Goal: Task Accomplishment & Management: Use online tool/utility

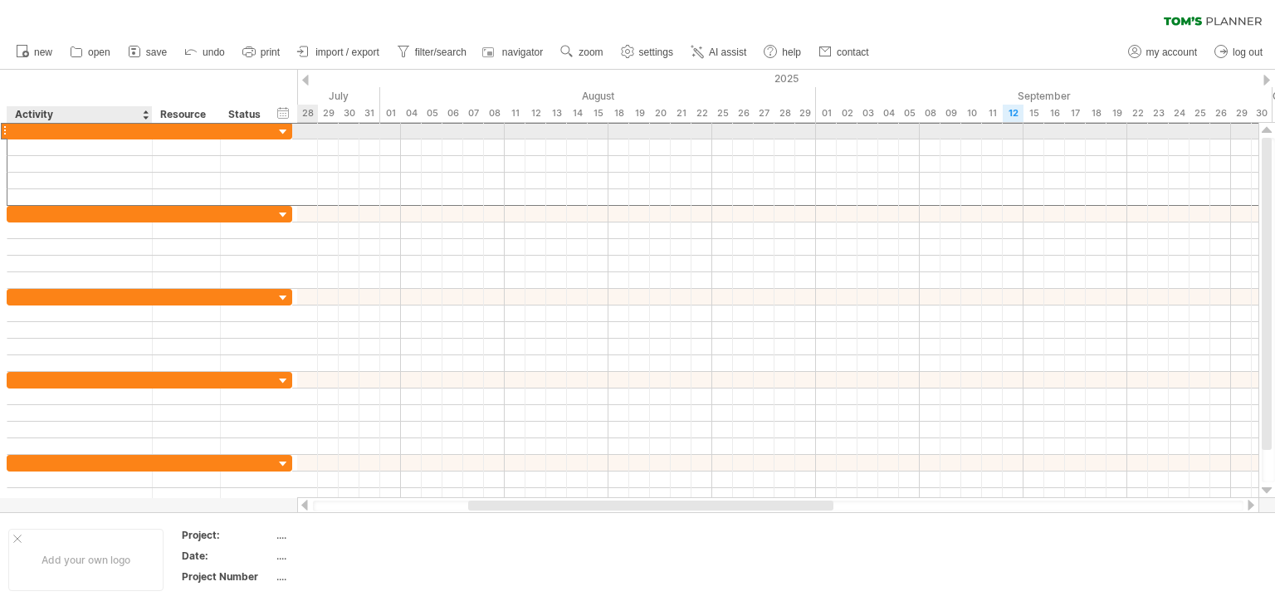
click at [92, 129] on div at bounding box center [80, 131] width 128 height 16
click at [123, 134] on div "Phase 1:" at bounding box center [80, 131] width 128 height 16
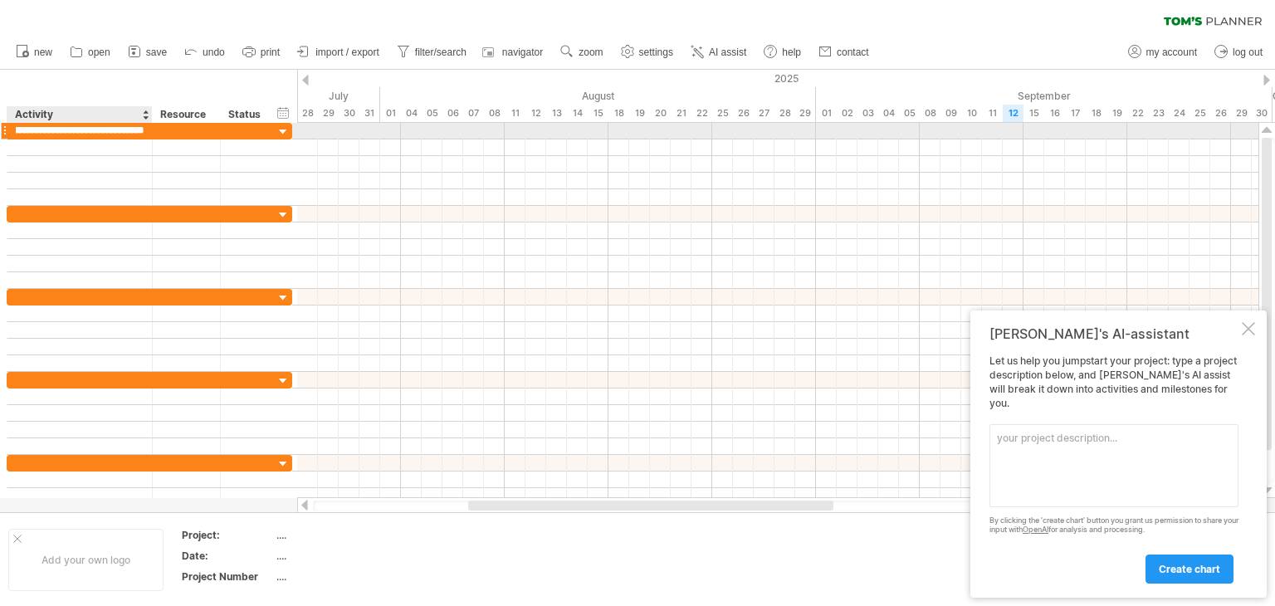
scroll to position [0, 49]
click at [91, 133] on input "**********" at bounding box center [80, 131] width 128 height 16
type input "**********"
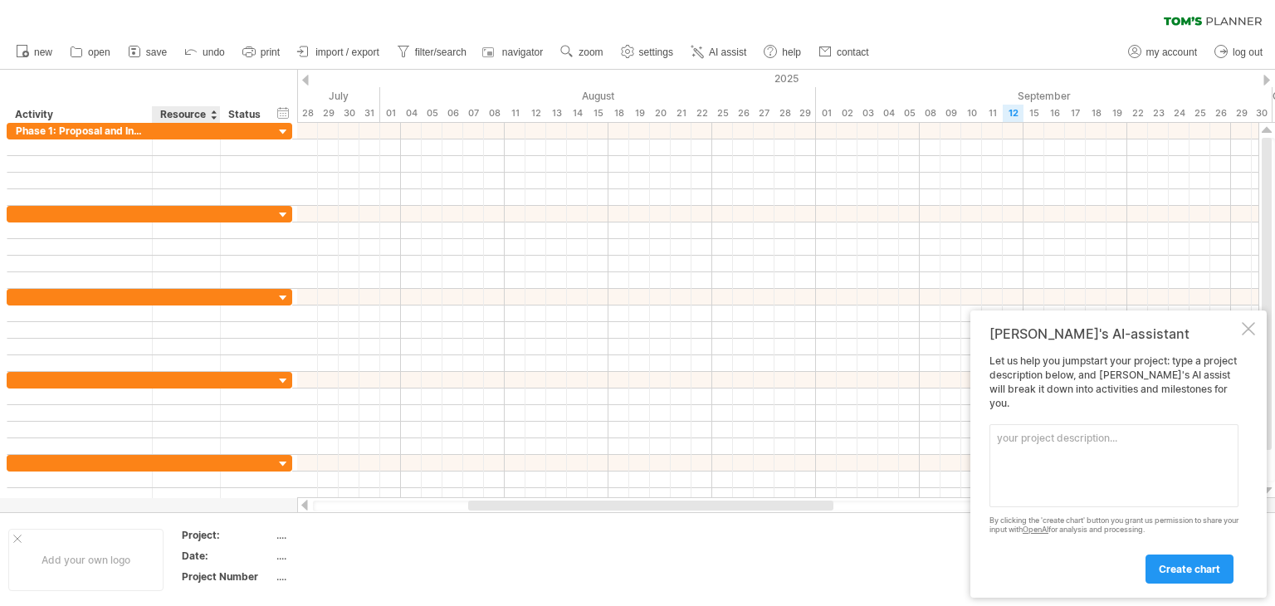
click at [193, 116] on div "Resource" at bounding box center [185, 114] width 51 height 17
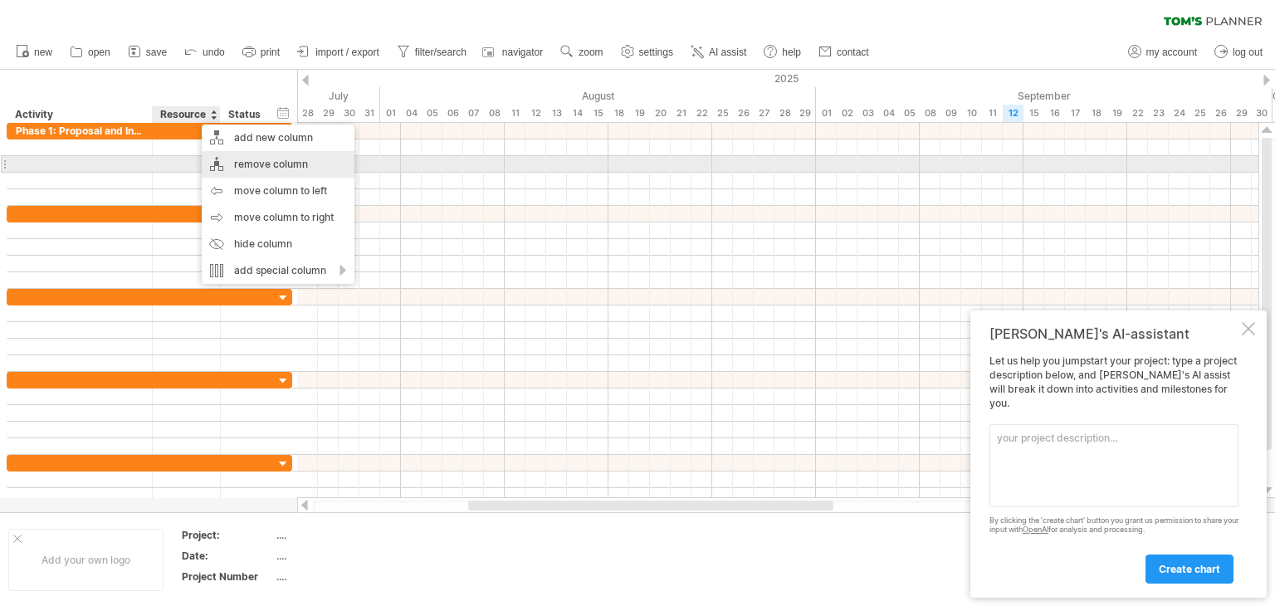
click at [258, 164] on div "remove column" at bounding box center [278, 164] width 153 height 27
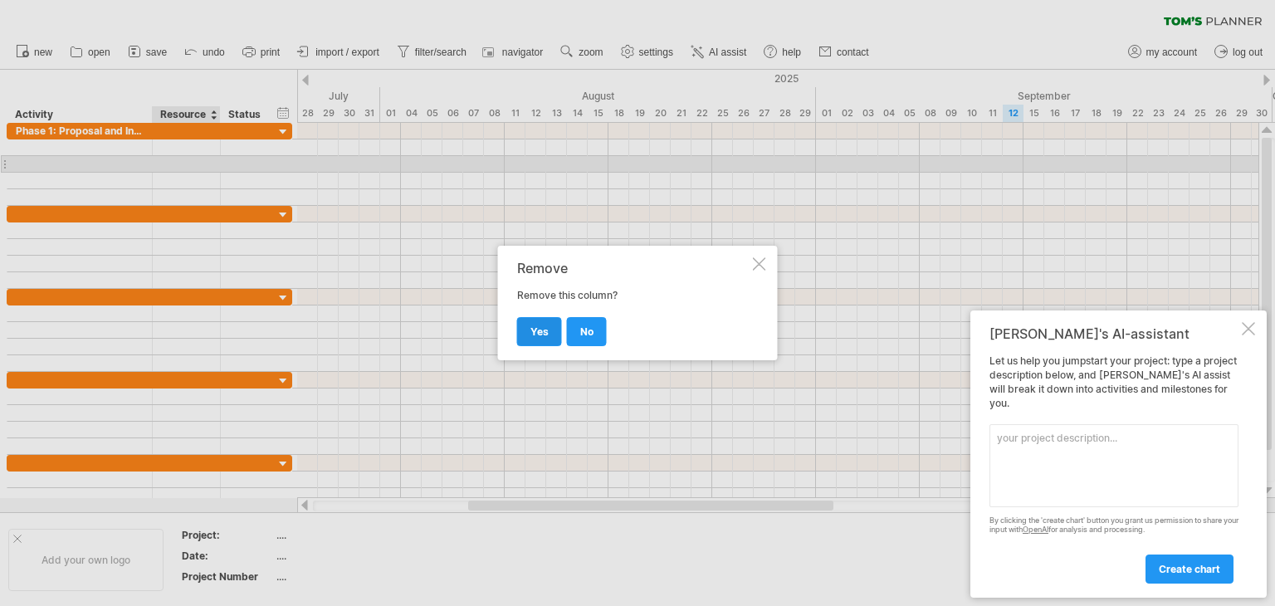
click at [537, 327] on span "yes" at bounding box center [539, 331] width 18 height 12
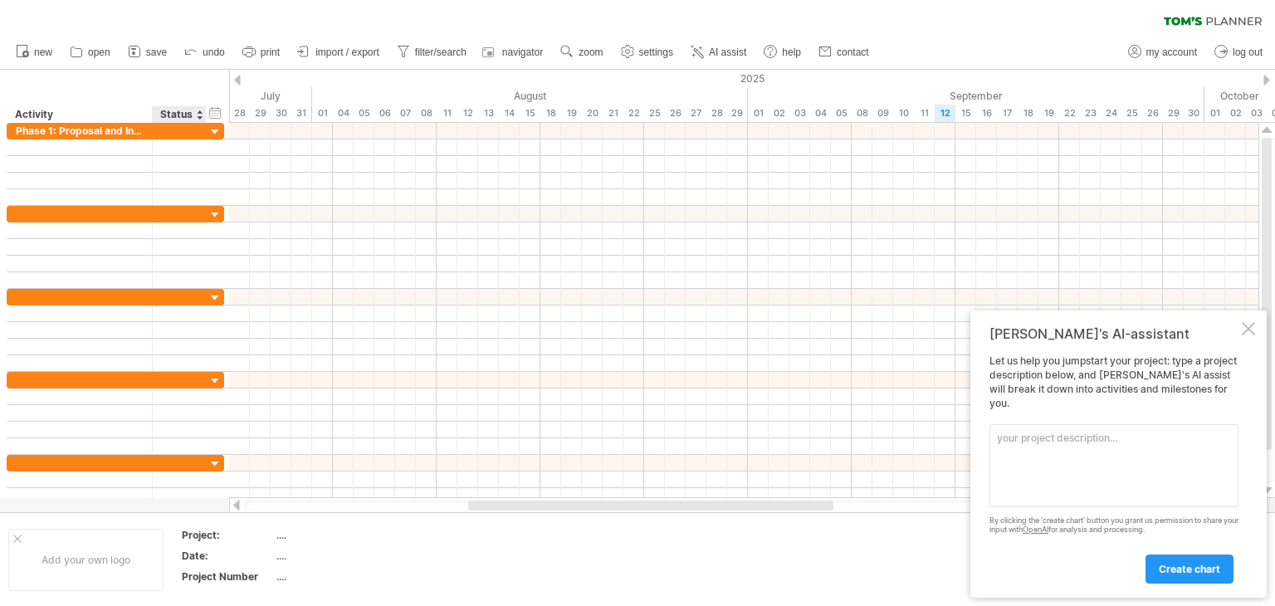
click at [169, 114] on div "Status" at bounding box center [178, 114] width 37 height 17
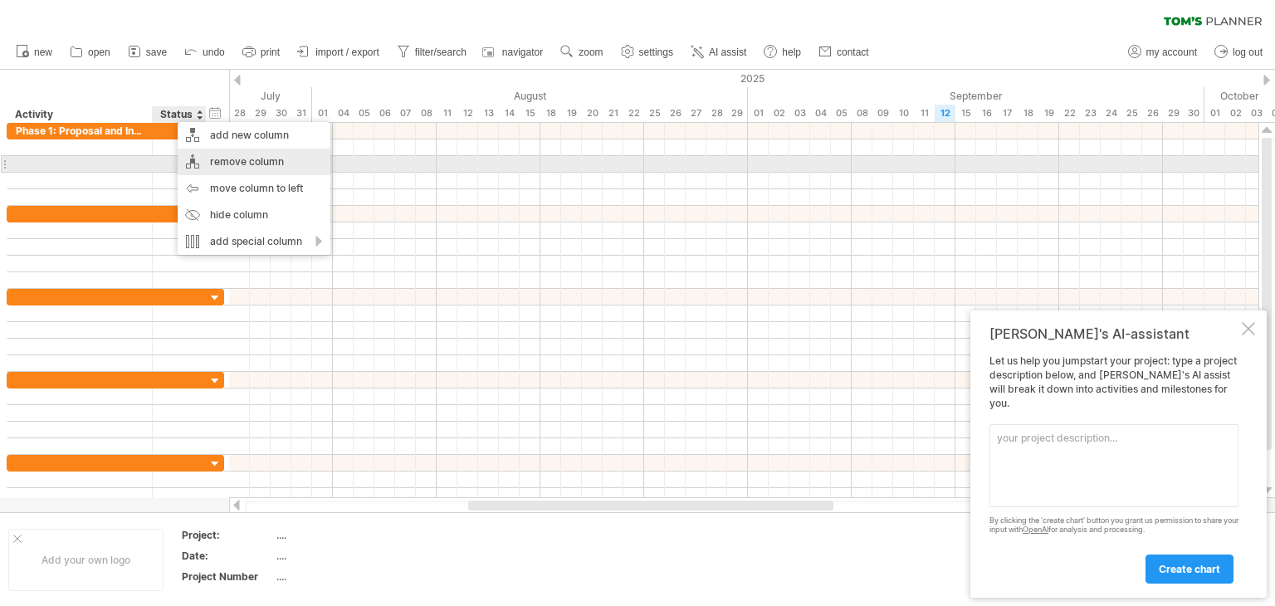
click at [211, 159] on div "remove column" at bounding box center [254, 162] width 153 height 27
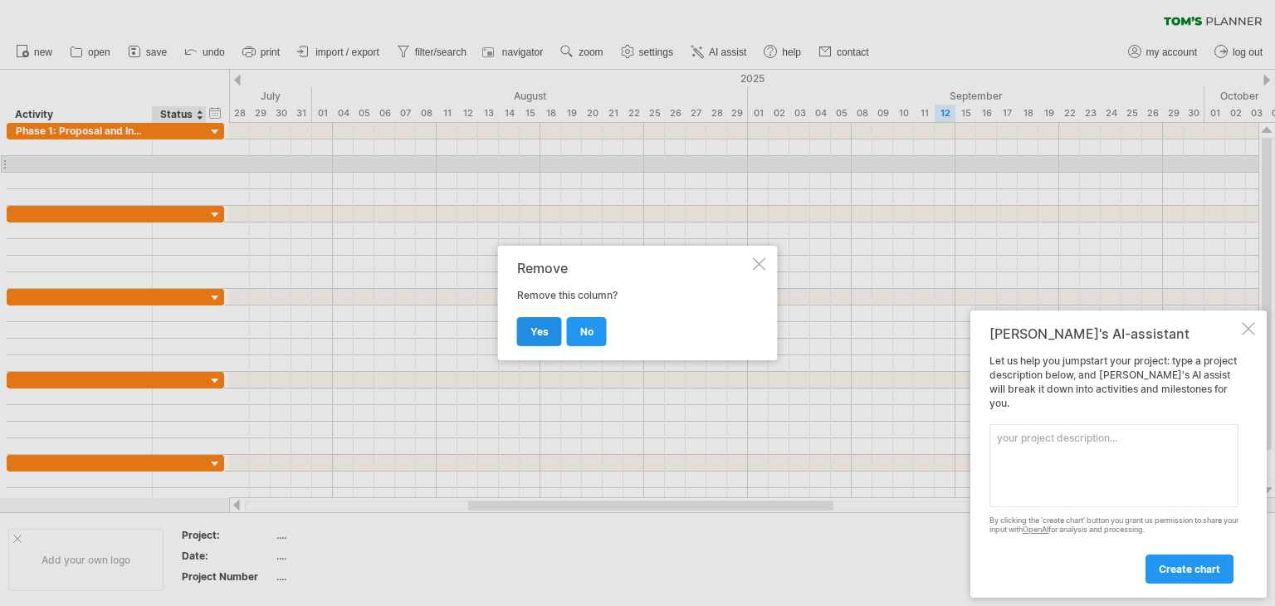
click at [530, 335] on span "yes" at bounding box center [539, 331] width 18 height 12
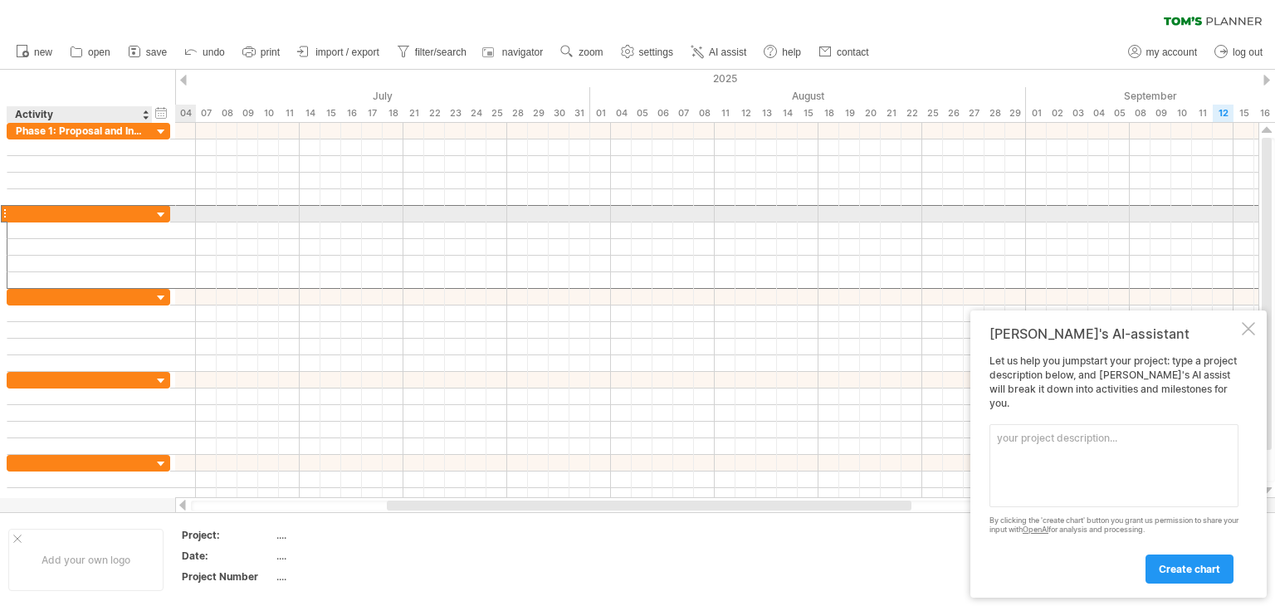
click at [73, 220] on div at bounding box center [89, 213] width 164 height 17
click at [64, 213] on div at bounding box center [80, 214] width 128 height 16
click at [72, 217] on div "Phase 2:" at bounding box center [80, 214] width 128 height 16
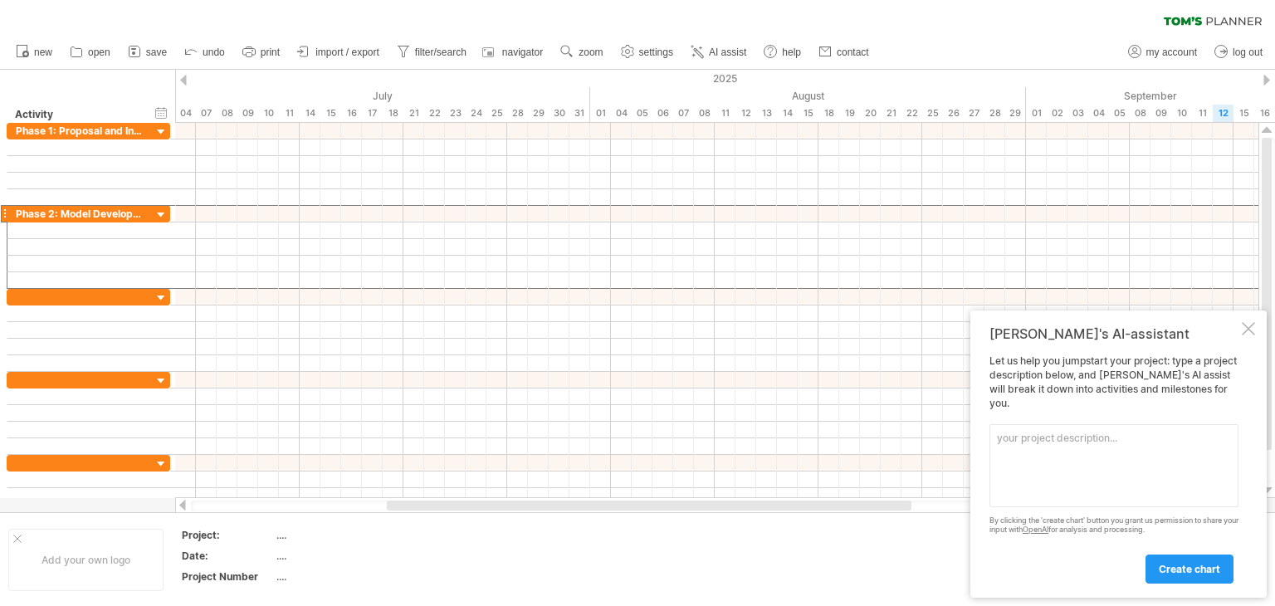
scroll to position [0, 0]
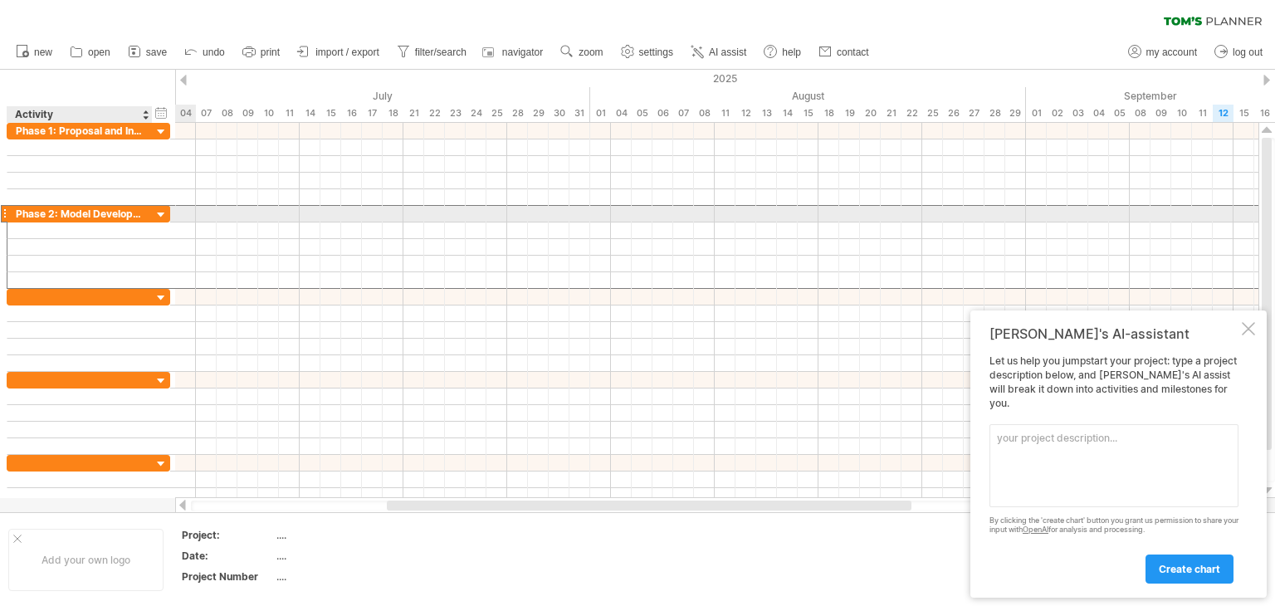
click at [123, 210] on div "Phase 2: Model Development" at bounding box center [80, 214] width 128 height 16
click at [133, 212] on input "**********" at bounding box center [80, 214] width 128 height 16
click at [125, 214] on div "Phase 2: Model Development & Sensor" at bounding box center [80, 214] width 128 height 16
type input "**********"
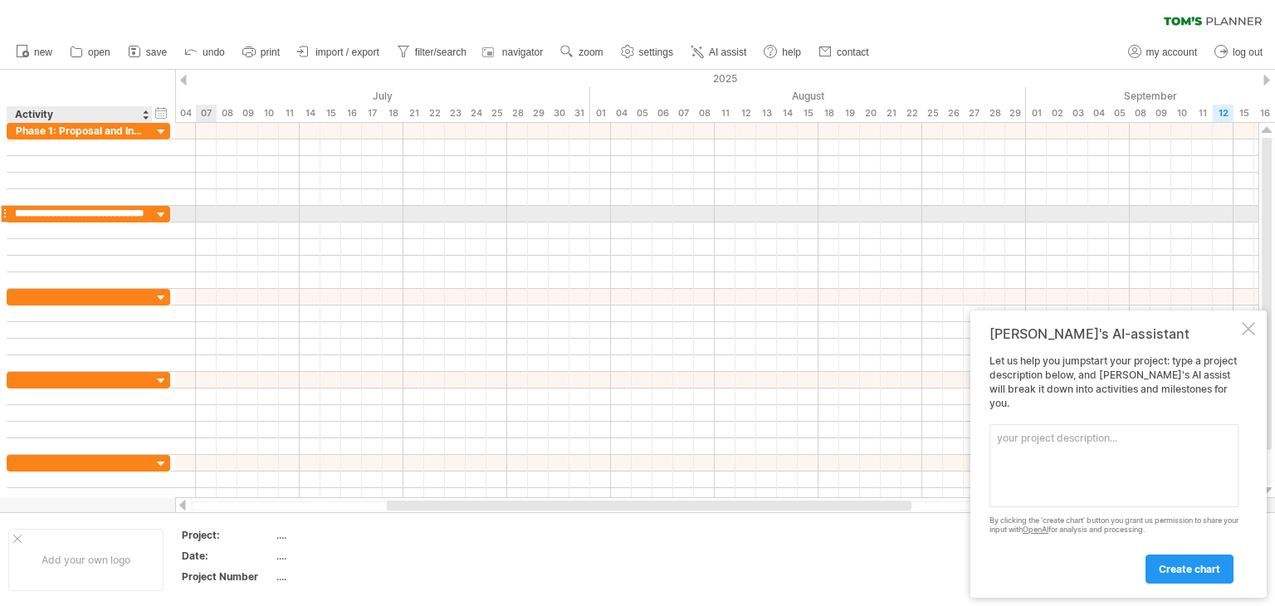
scroll to position [0, 115]
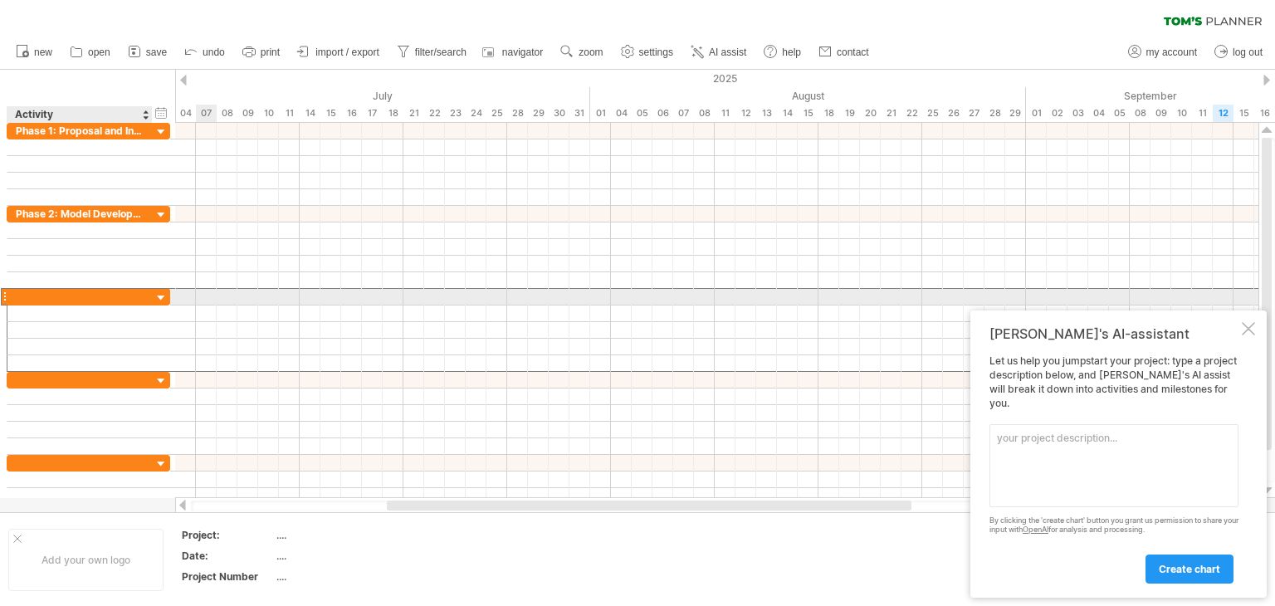
click at [126, 296] on div at bounding box center [80, 297] width 128 height 16
click at [85, 290] on div at bounding box center [80, 297] width 128 height 16
click at [90, 298] on div "Phase 3:" at bounding box center [80, 297] width 128 height 16
type input "**********"
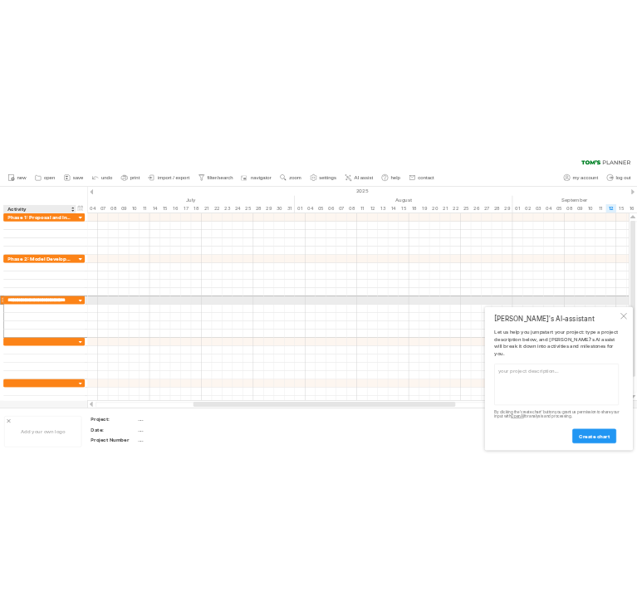
scroll to position [0, 16]
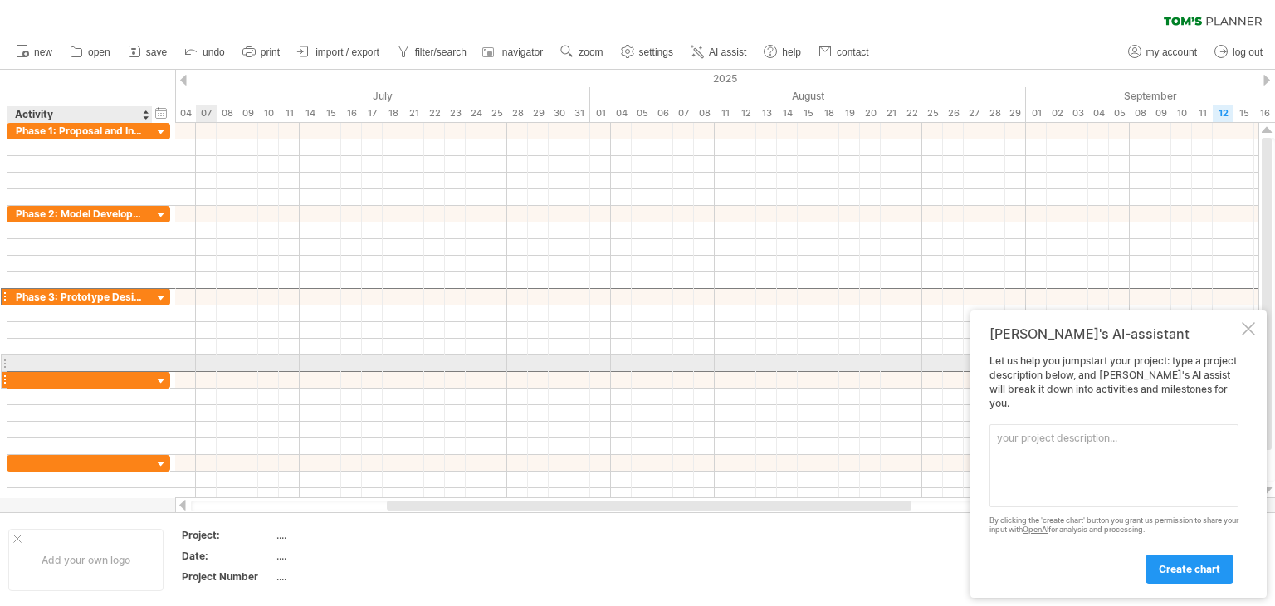
click at [86, 372] on div at bounding box center [80, 380] width 128 height 16
type input "**********"
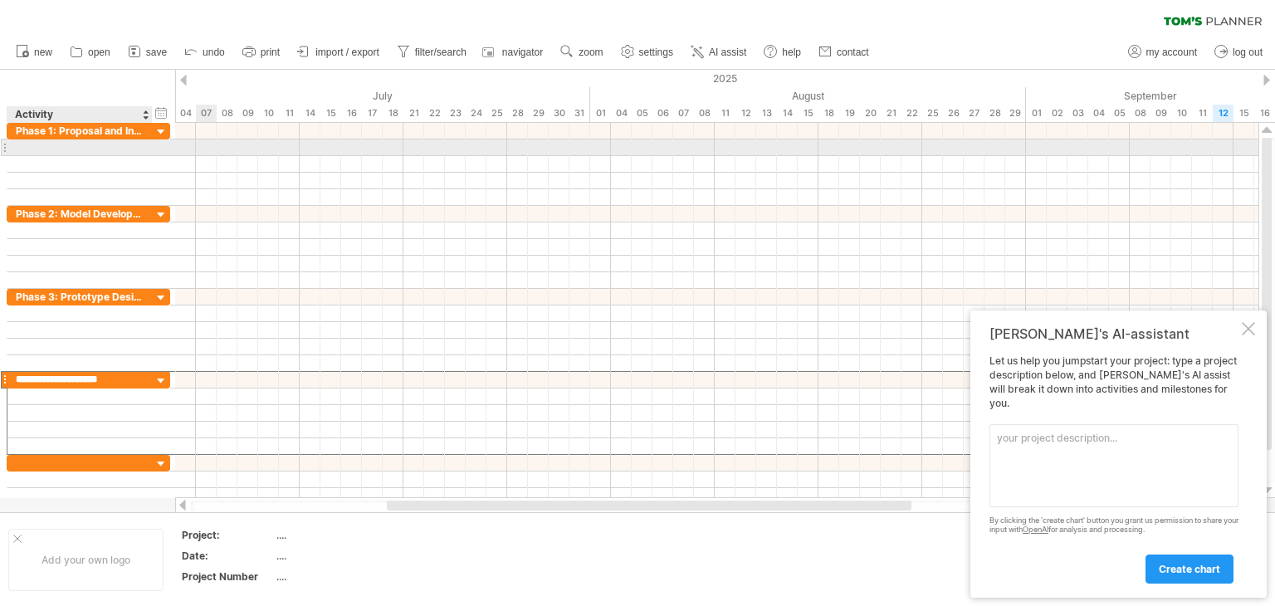
click at [59, 151] on div at bounding box center [80, 147] width 128 height 16
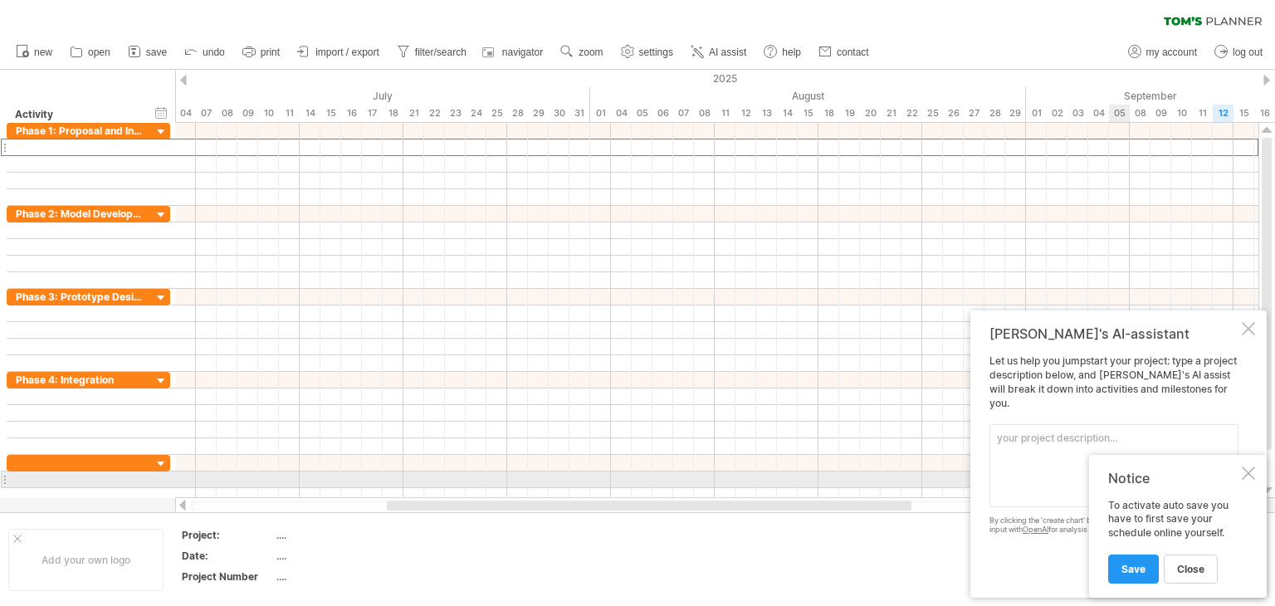
click at [1252, 486] on div "Notice To activate auto save you have to first save your schedule online yourse…" at bounding box center [1178, 526] width 178 height 143
click at [1243, 471] on div at bounding box center [1248, 472] width 13 height 13
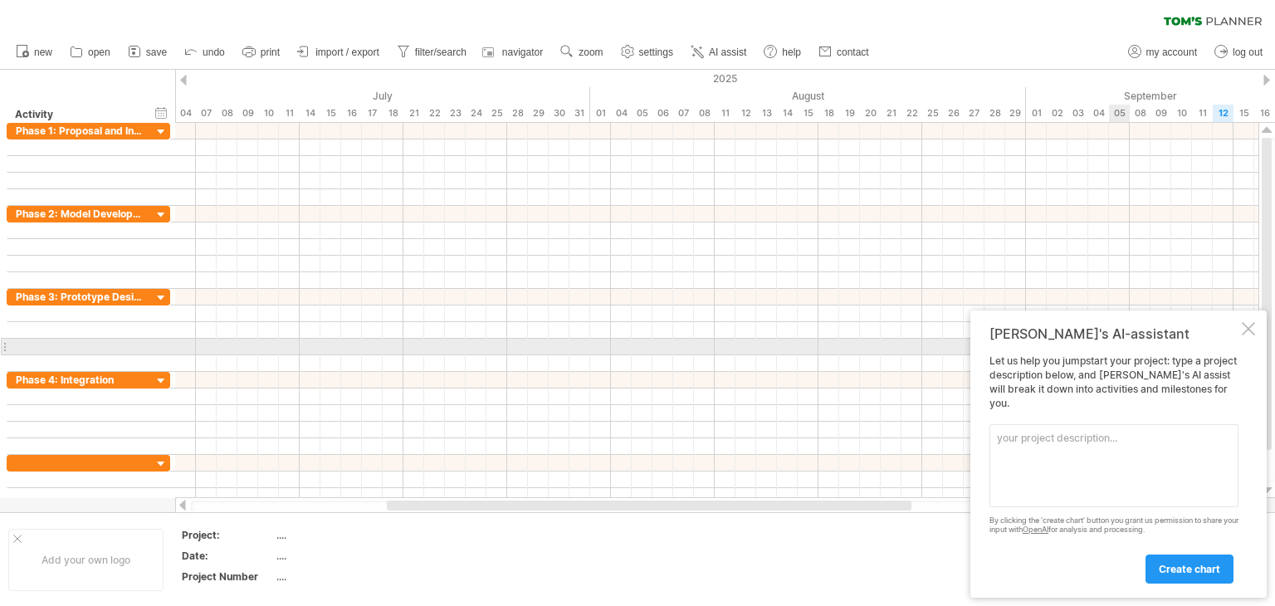
click at [1242, 335] on div at bounding box center [1248, 328] width 13 height 13
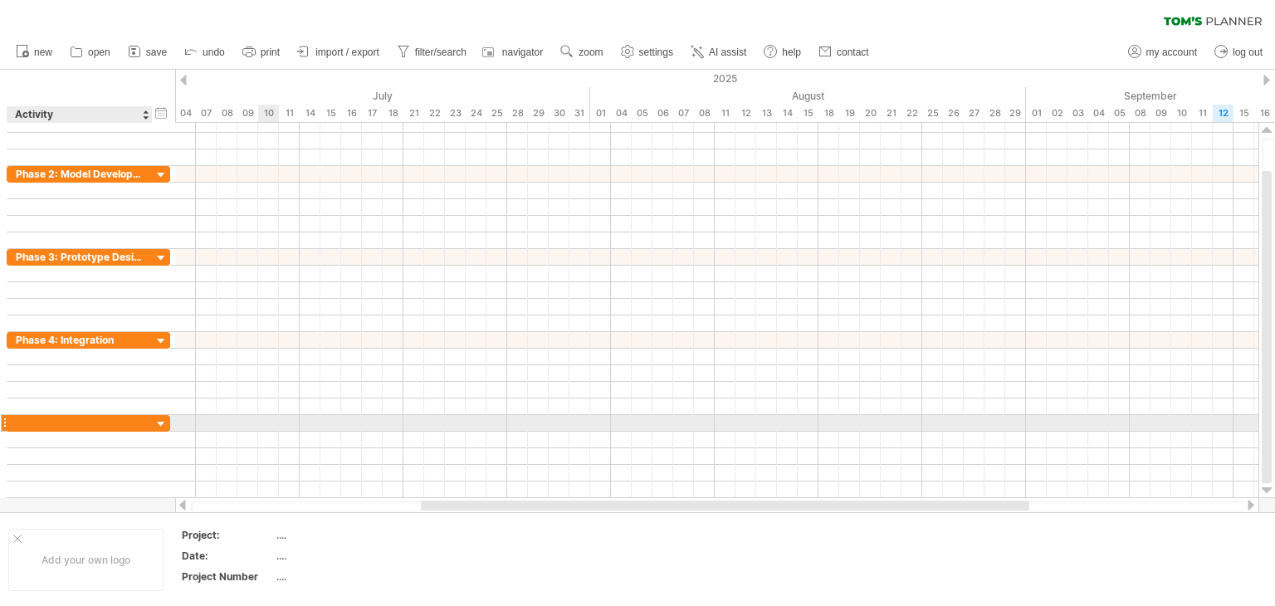
click at [116, 422] on div at bounding box center [80, 423] width 128 height 16
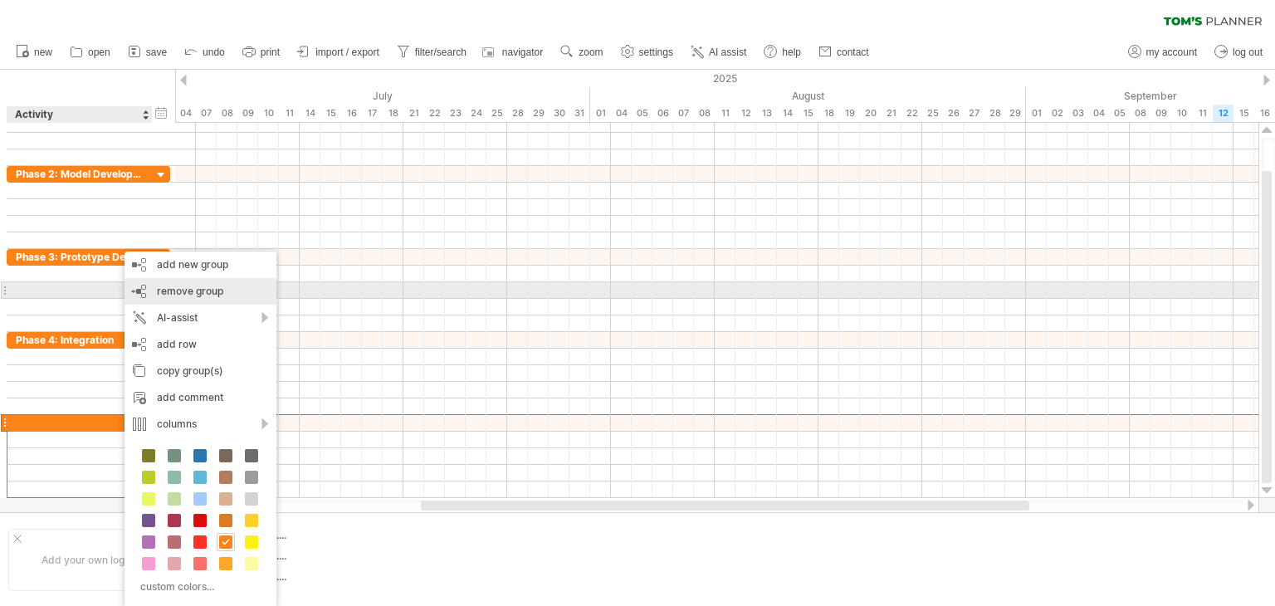
click at [189, 286] on span "remove group" at bounding box center [190, 291] width 66 height 12
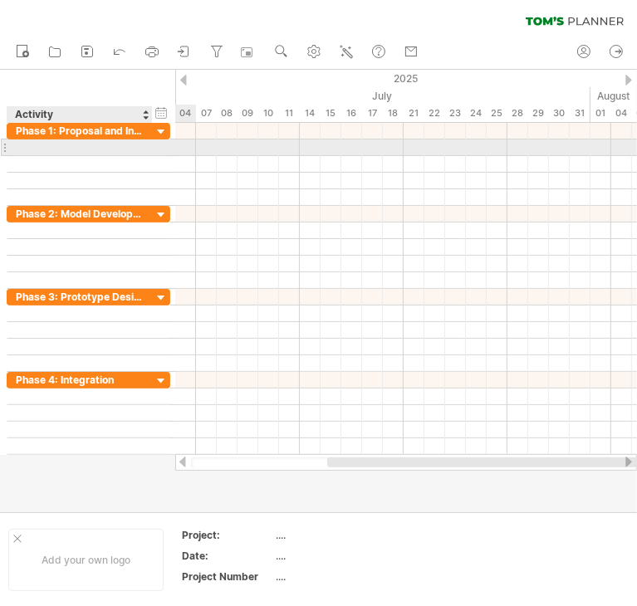
click at [149, 151] on div at bounding box center [150, 147] width 8 height 17
click at [122, 154] on div at bounding box center [80, 147] width 128 height 16
paste input "**********"
type input "**********"
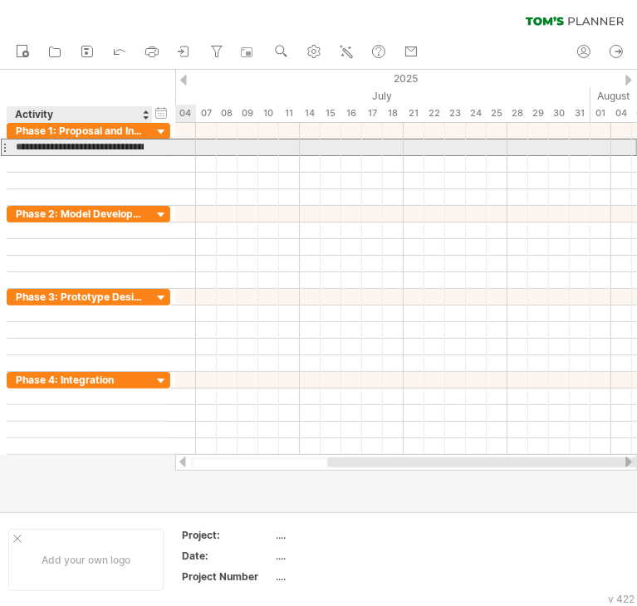
scroll to position [0, 91]
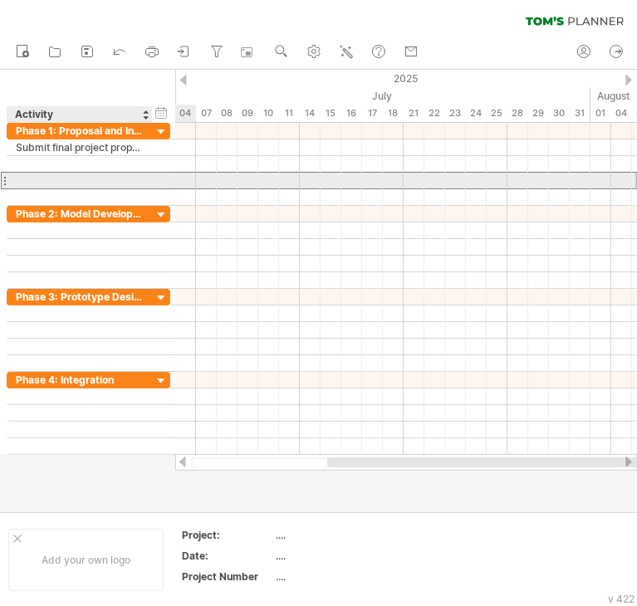
click at [111, 178] on div at bounding box center [80, 181] width 128 height 16
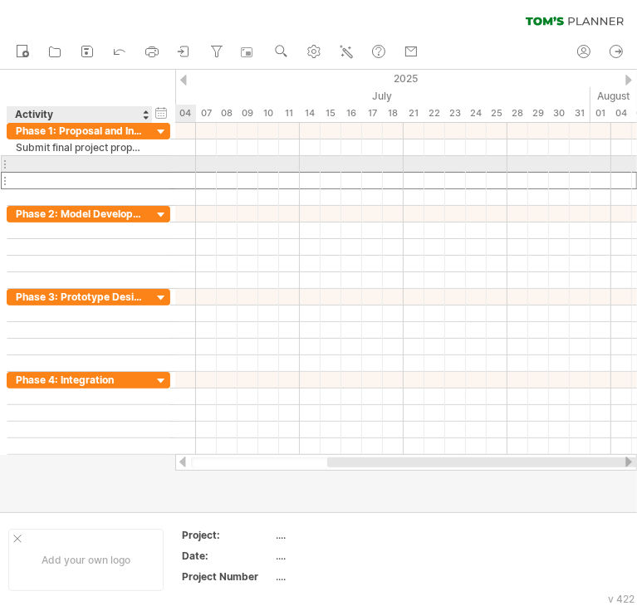
click at [128, 164] on div at bounding box center [80, 164] width 128 height 16
paste input "**********"
type input "**********"
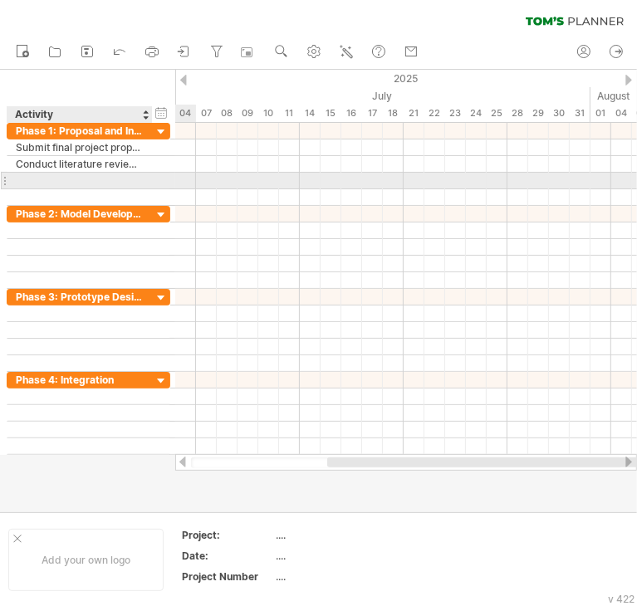
click at [22, 179] on div at bounding box center [80, 181] width 128 height 16
paste input "**********"
type input "**********"
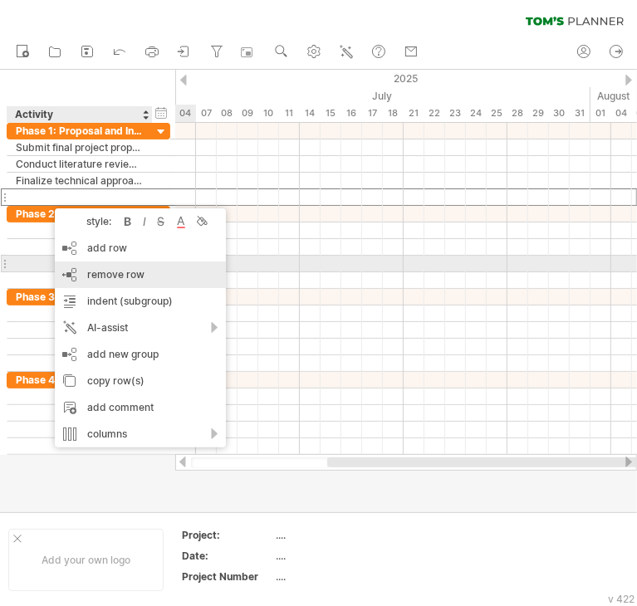
click at [128, 269] on span "remove row" at bounding box center [115, 274] width 57 height 12
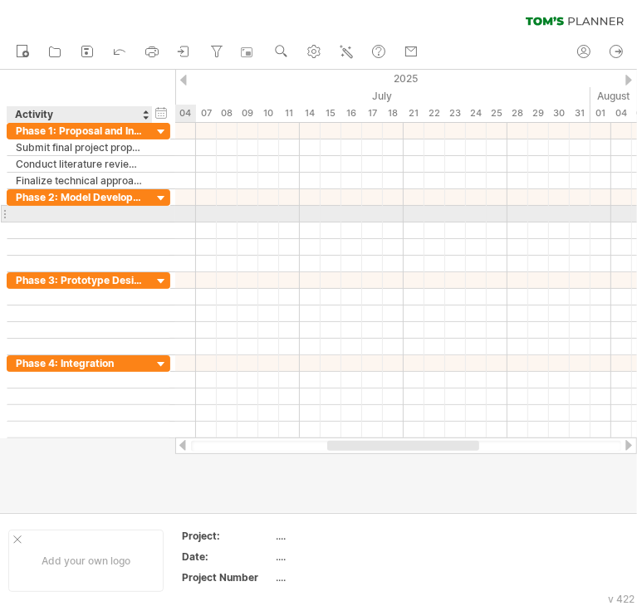
click at [86, 207] on div at bounding box center [80, 214] width 128 height 16
paste input "**********"
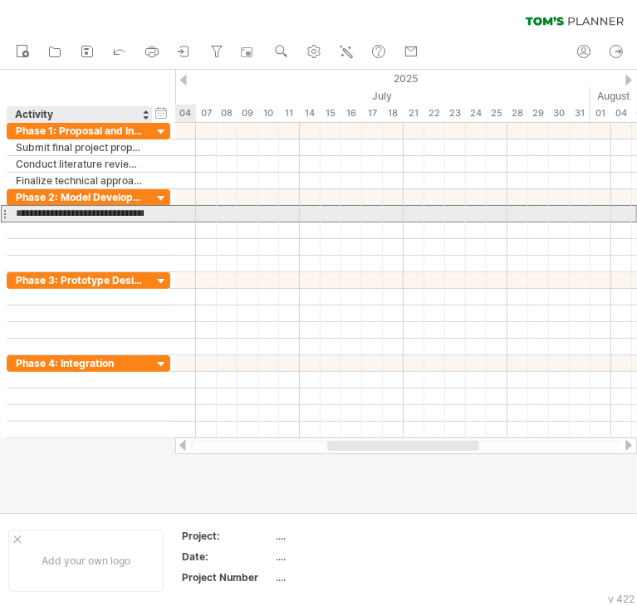
scroll to position [0, 105]
click at [86, 207] on input "**********" at bounding box center [80, 214] width 128 height 16
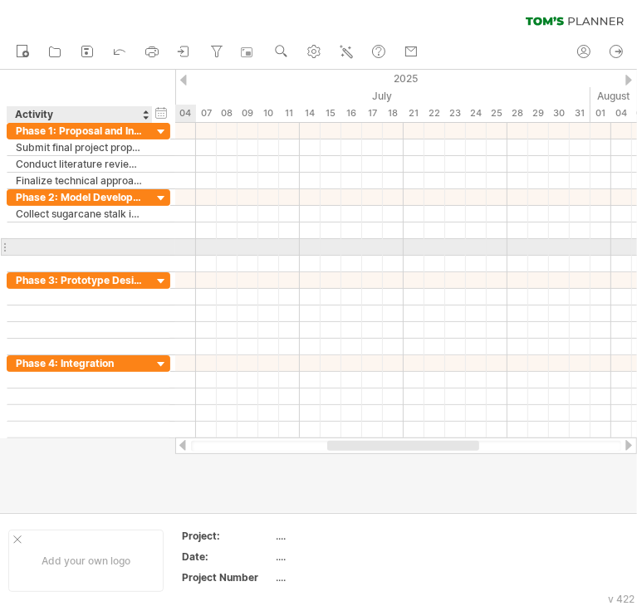
click at [146, 240] on div at bounding box center [150, 247] width 8 height 17
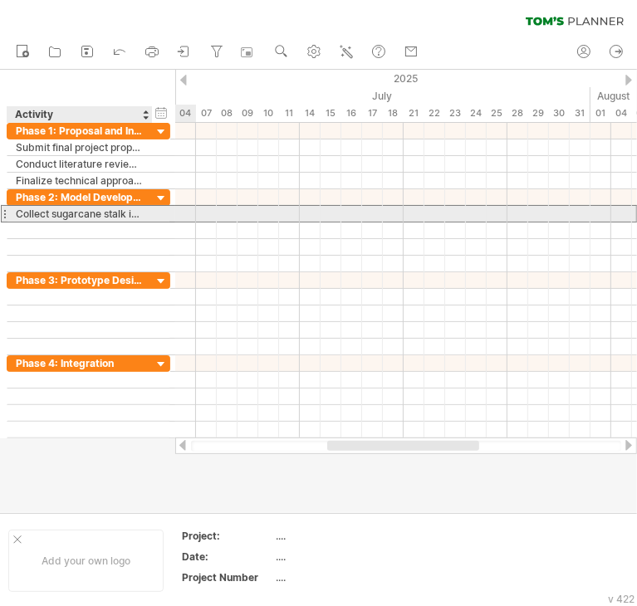
click at [123, 207] on div "Collect sugarcane stalk images and b8 trainingegin YOLOv" at bounding box center [80, 214] width 128 height 16
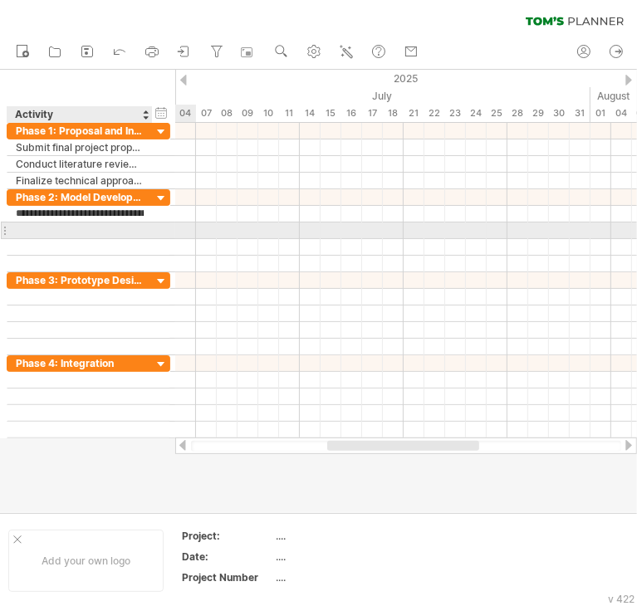
scroll to position [0, 0]
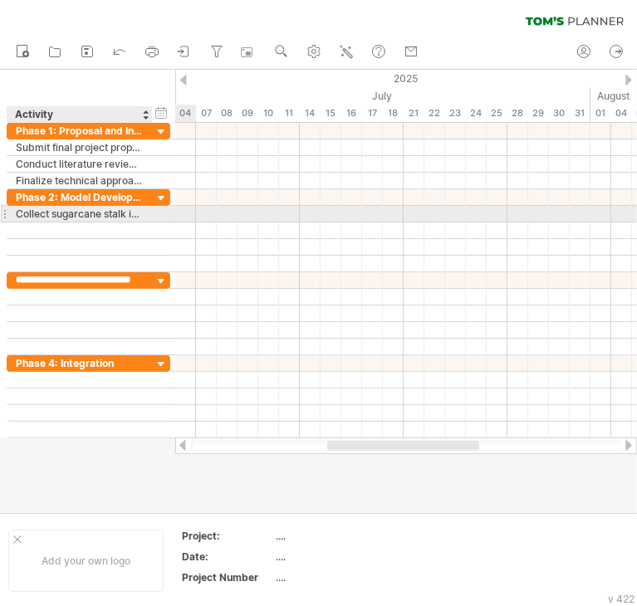
click at [136, 214] on div "Collect sugarcane stalk images and begin YOLOv" at bounding box center [80, 214] width 128 height 16
type input "**********"
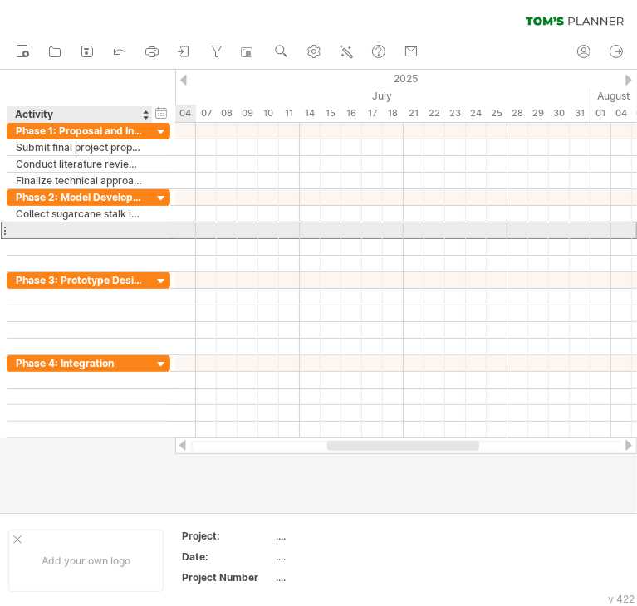
click at [144, 227] on div at bounding box center [79, 230] width 145 height 16
click at [65, 226] on div at bounding box center [80, 230] width 128 height 16
paste input "**********"
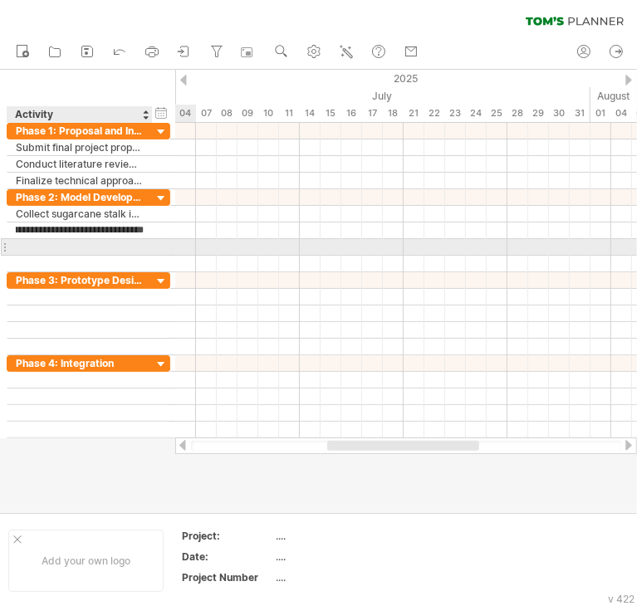
type input "**********"
click at [88, 252] on div at bounding box center [80, 247] width 128 height 16
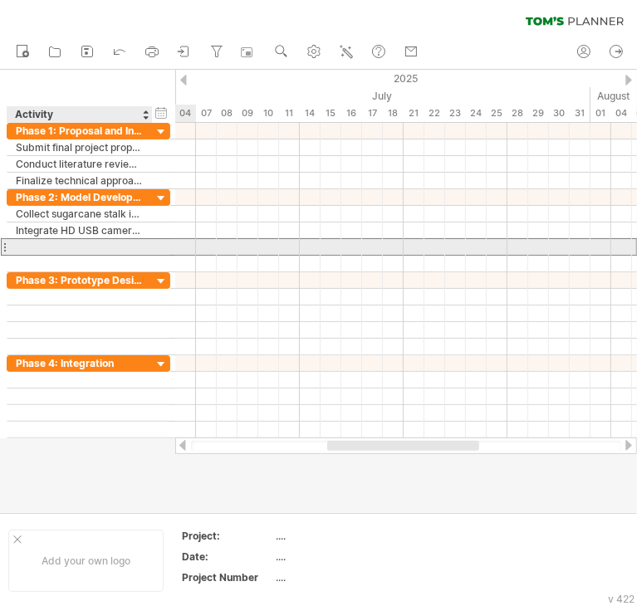
paste input "**********"
type input "**********"
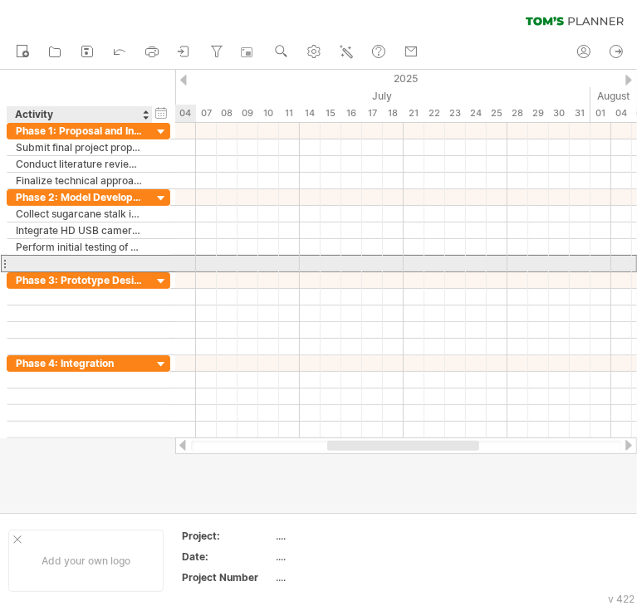
click at [99, 260] on div at bounding box center [80, 264] width 128 height 16
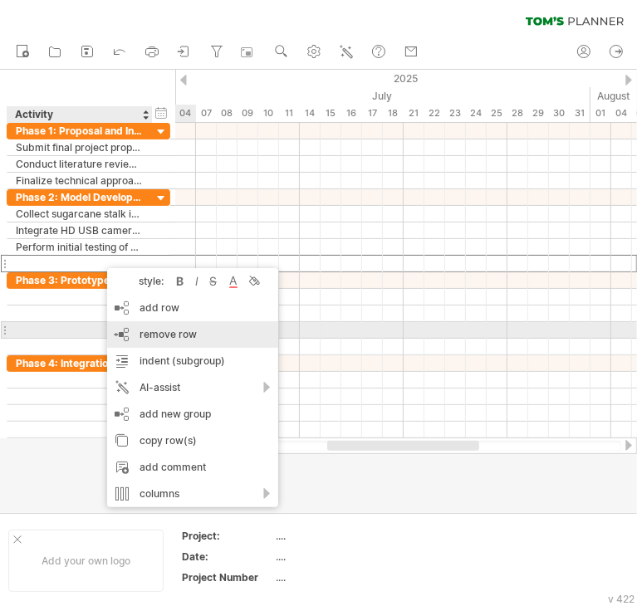
click at [170, 335] on span "remove row" at bounding box center [167, 334] width 57 height 12
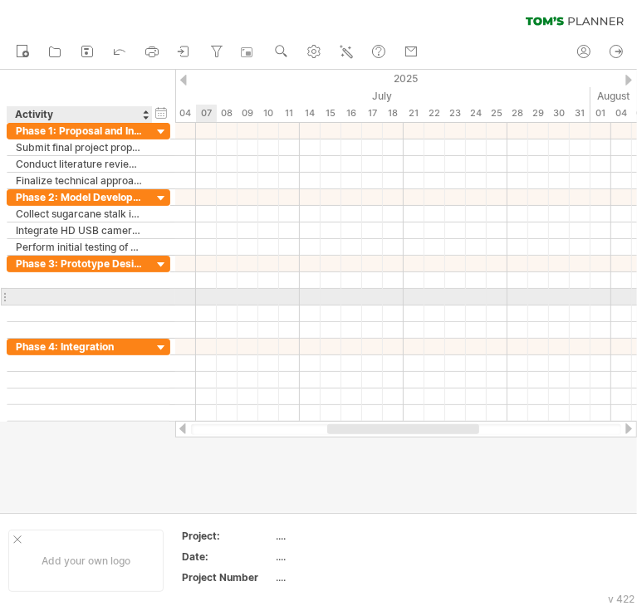
click at [139, 294] on div at bounding box center [80, 297] width 128 height 16
paste input "**********"
type input "**********"
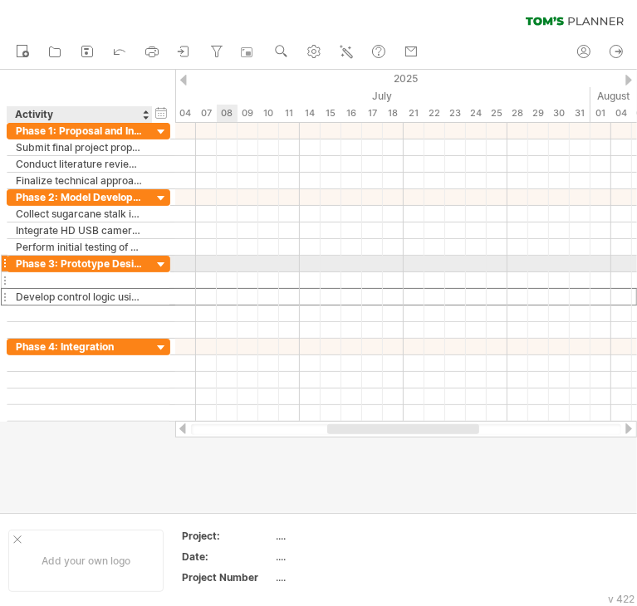
click at [85, 279] on div at bounding box center [80, 280] width 128 height 16
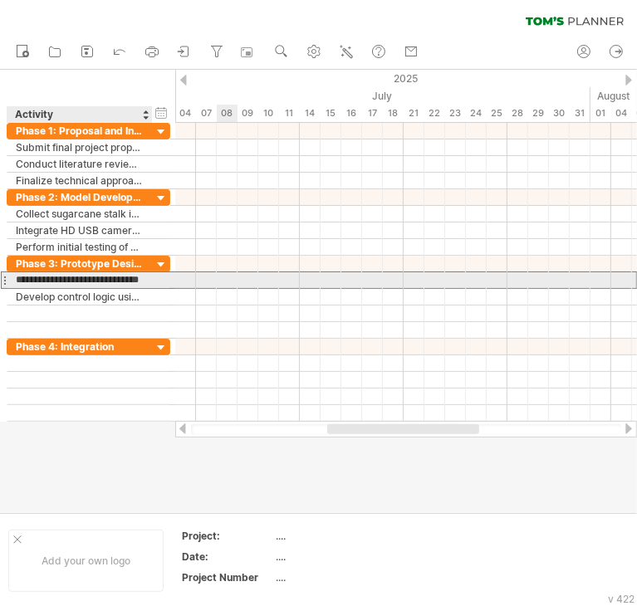
type input "**********"
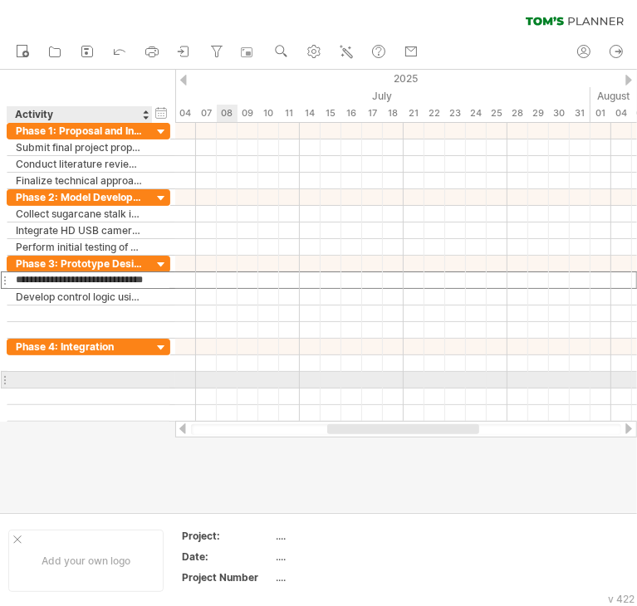
click at [129, 381] on div at bounding box center [80, 380] width 128 height 16
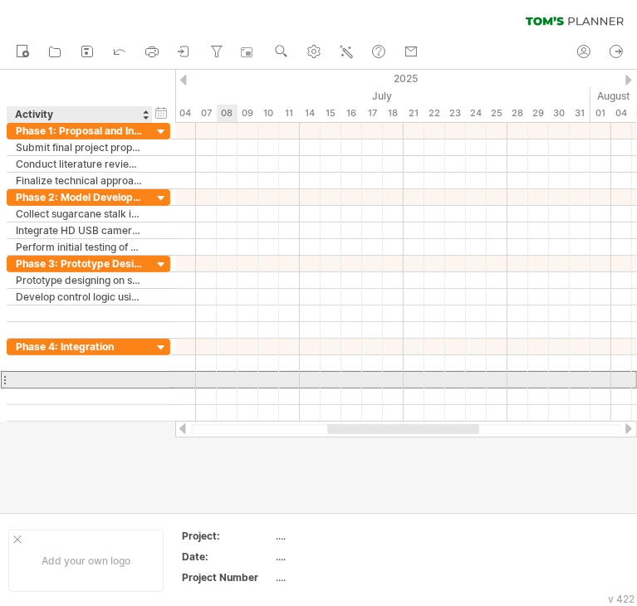
scroll to position [0, 0]
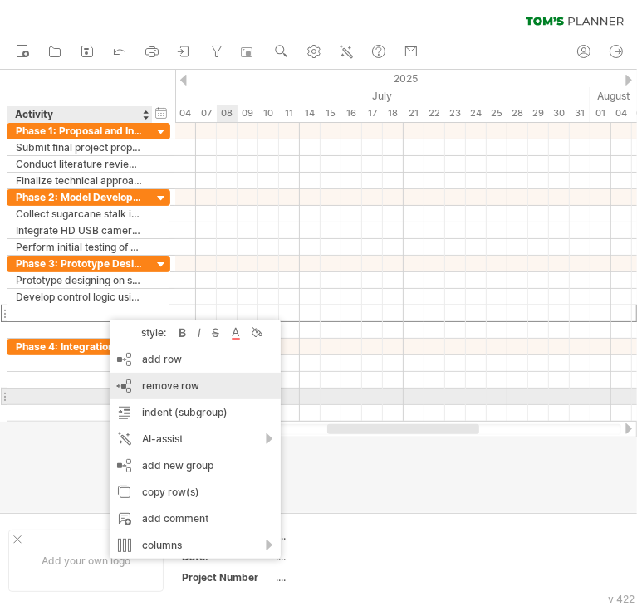
click at [167, 395] on div "remove row remove selected rows" at bounding box center [195, 386] width 171 height 27
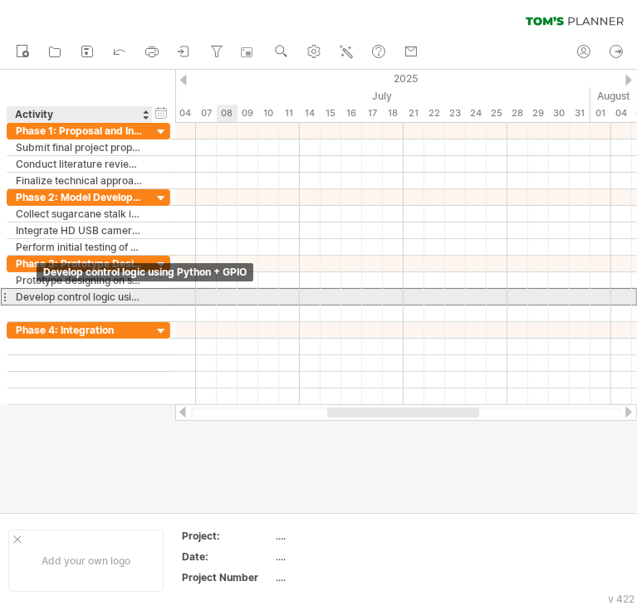
click at [26, 300] on div "Develop control logic using Python + GPIO" at bounding box center [80, 297] width 128 height 16
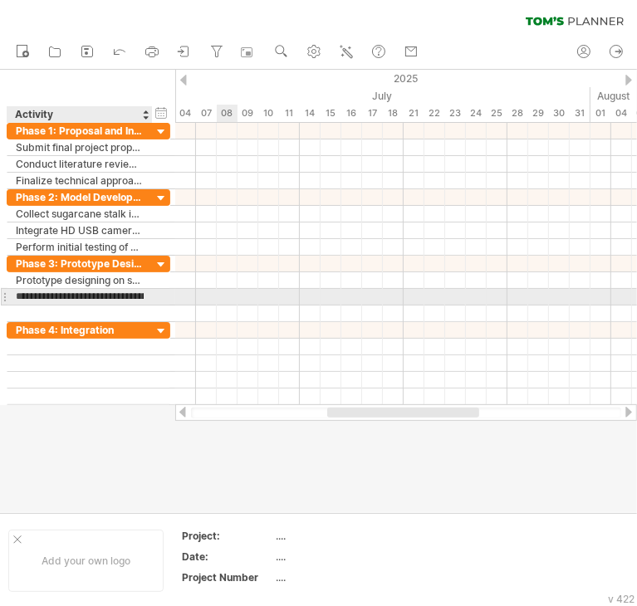
type input "**********"
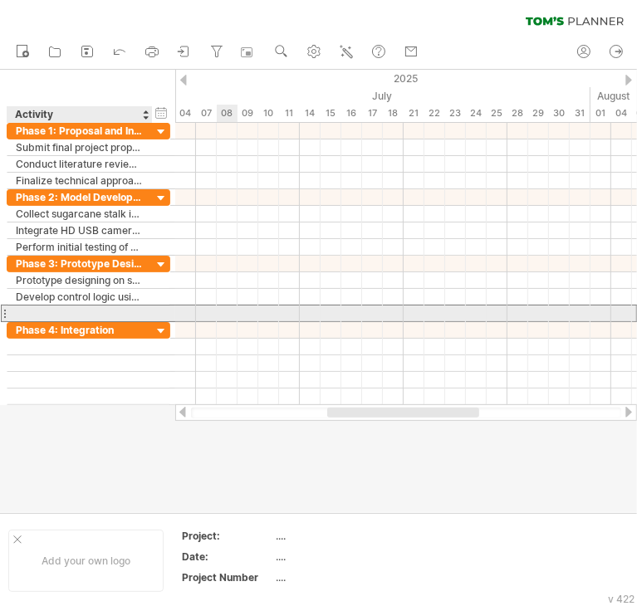
click at [48, 313] on div at bounding box center [80, 313] width 128 height 16
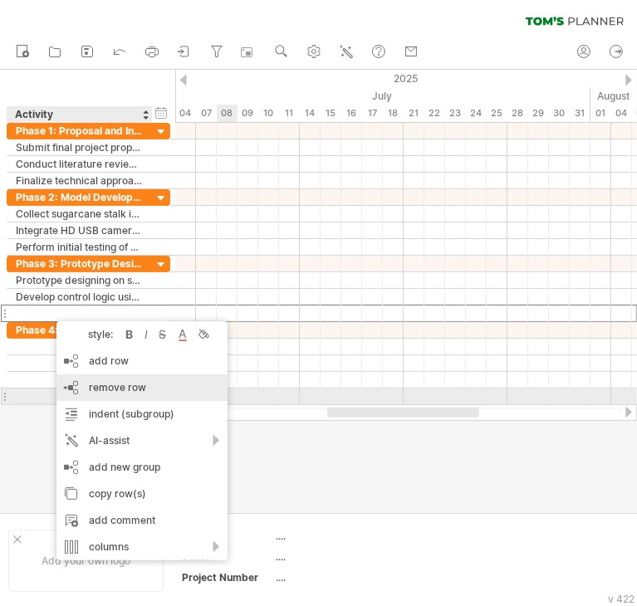
click at [102, 394] on div "remove row remove selected rows" at bounding box center [141, 387] width 171 height 27
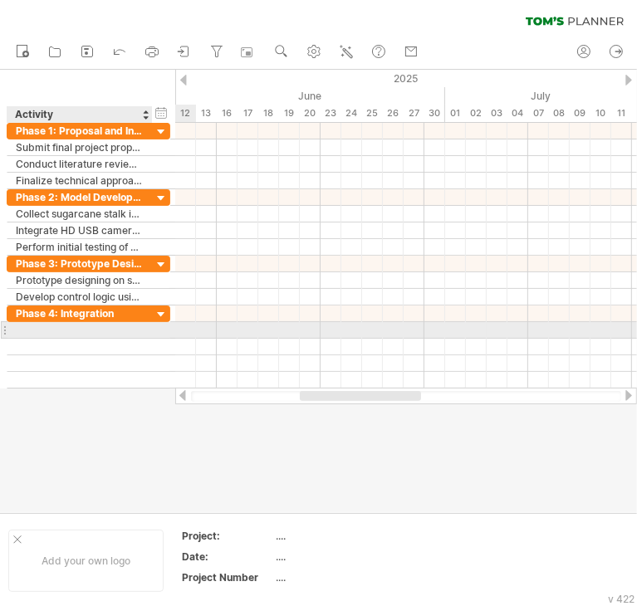
click at [53, 324] on div at bounding box center [80, 330] width 128 height 16
type input "**********"
click at [84, 413] on div at bounding box center [318, 291] width 637 height 442
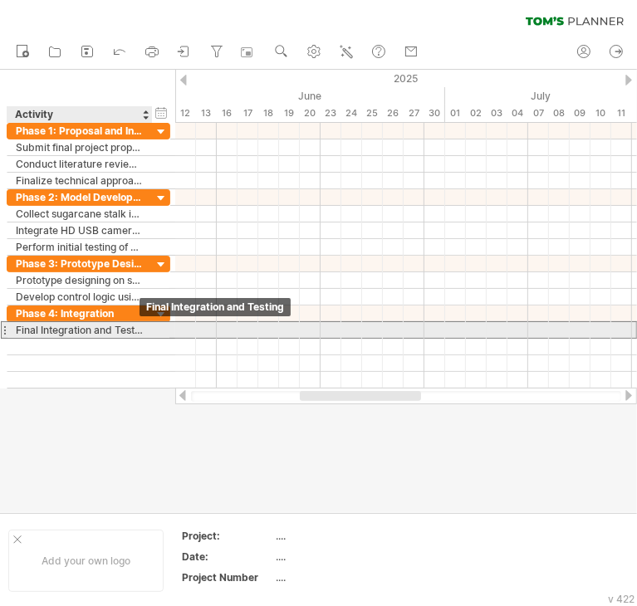
click at [106, 330] on div "Final Integration and Testing" at bounding box center [80, 330] width 128 height 16
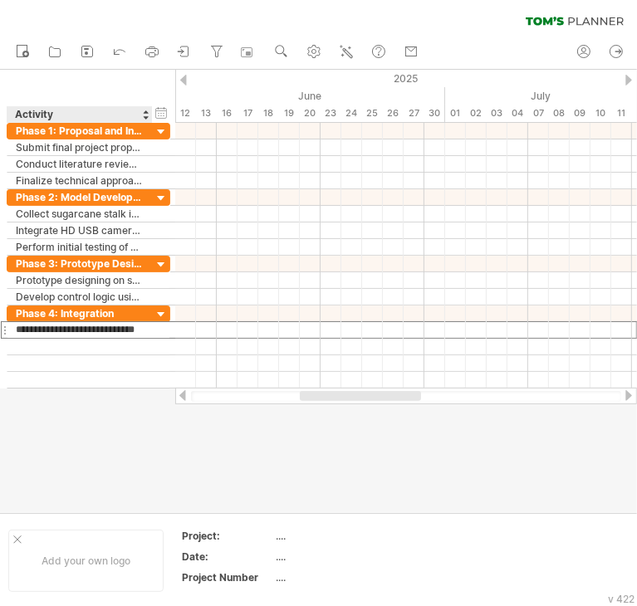
click at [149, 422] on div at bounding box center [318, 291] width 637 height 442
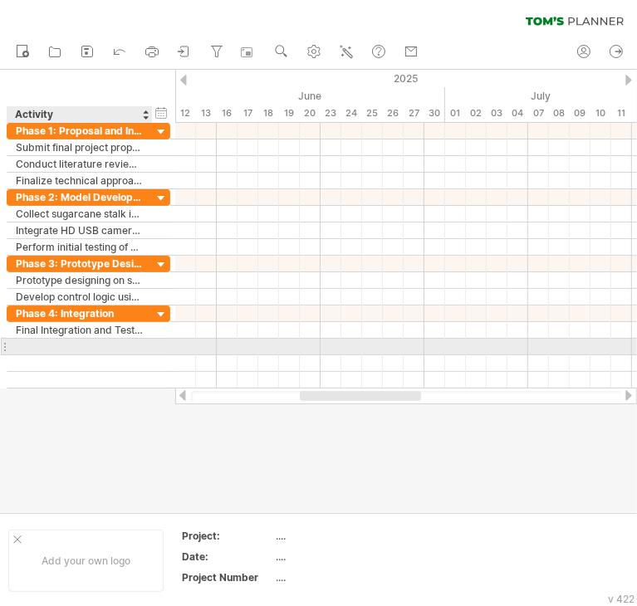
click at [90, 344] on div at bounding box center [80, 347] width 128 height 16
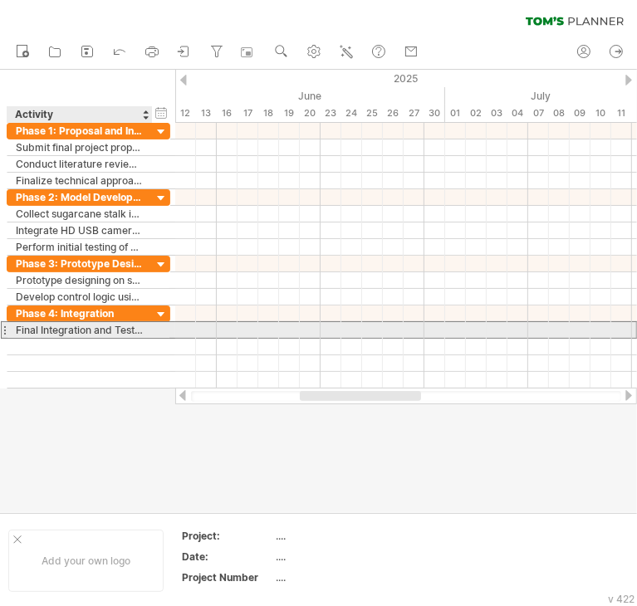
click at [82, 330] on div "Final Integration and Testing" at bounding box center [80, 330] width 128 height 16
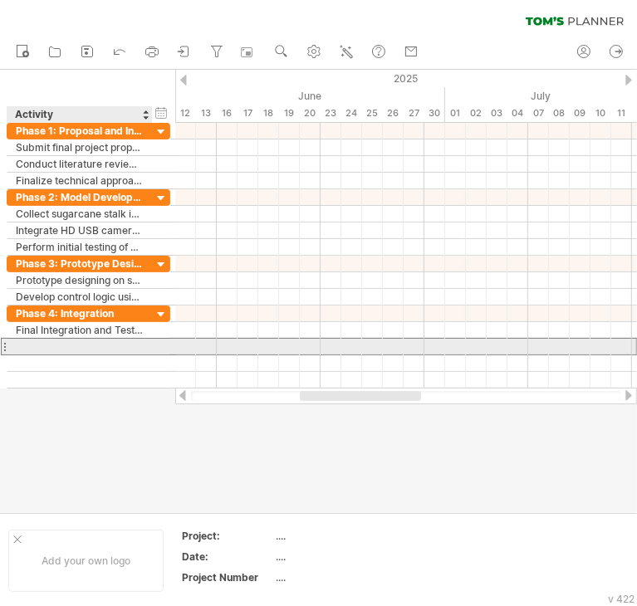
click at [88, 345] on div at bounding box center [80, 347] width 128 height 16
type input "**********"
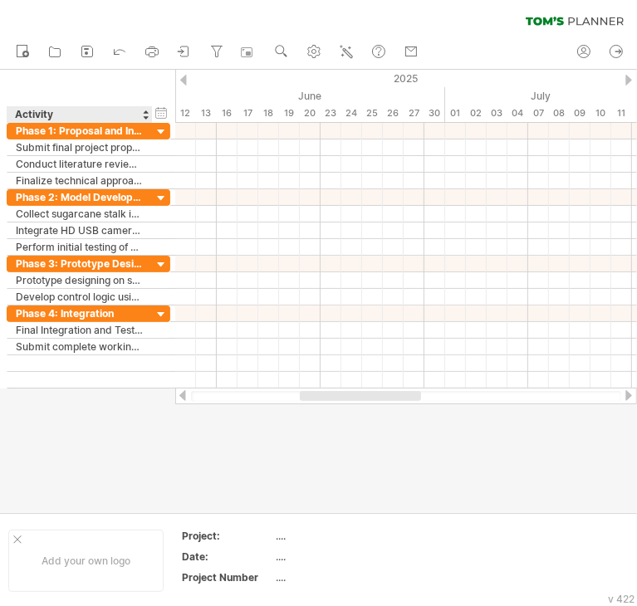
scroll to position [0, 0]
click at [119, 447] on div at bounding box center [318, 291] width 637 height 442
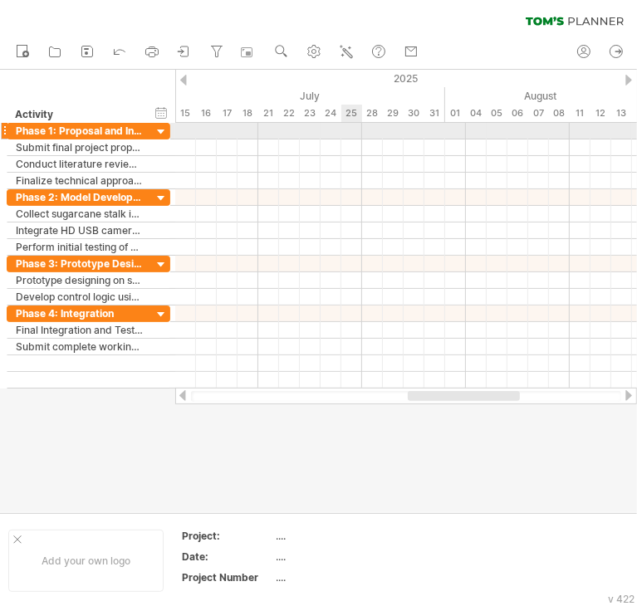
click at [347, 135] on div at bounding box center [405, 131] width 461 height 17
click at [349, 132] on div at bounding box center [405, 131] width 461 height 17
click at [309, 129] on div at bounding box center [405, 131] width 461 height 17
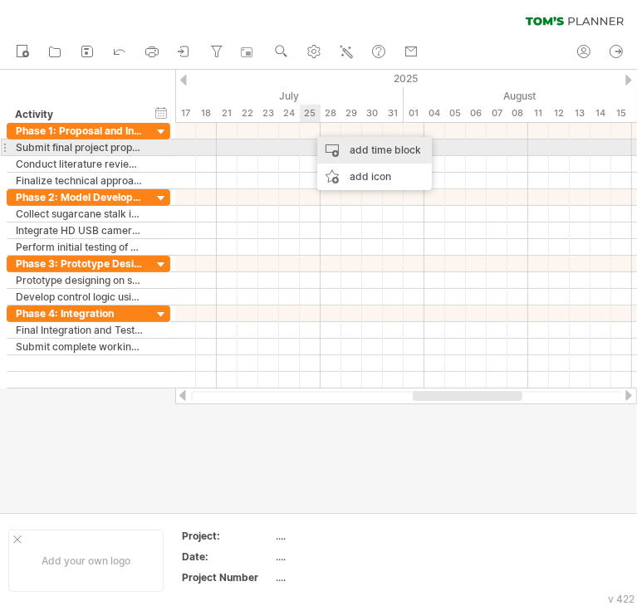
click at [338, 150] on div "add time block" at bounding box center [374, 150] width 115 height 27
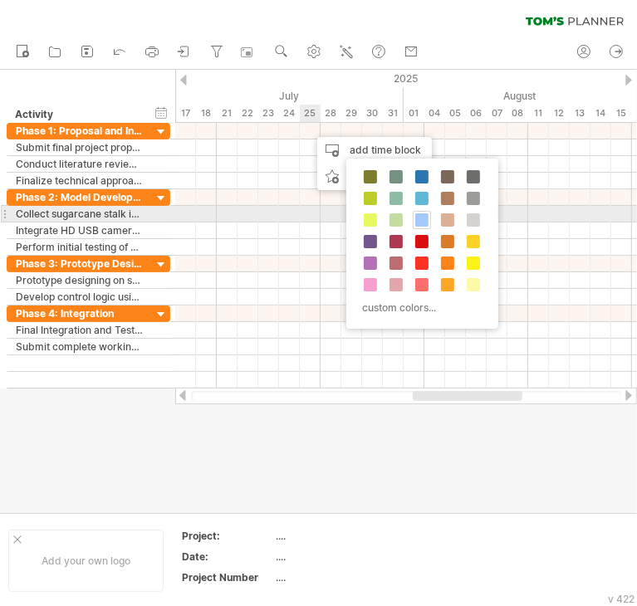
click at [417, 216] on span at bounding box center [421, 219] width 13 height 13
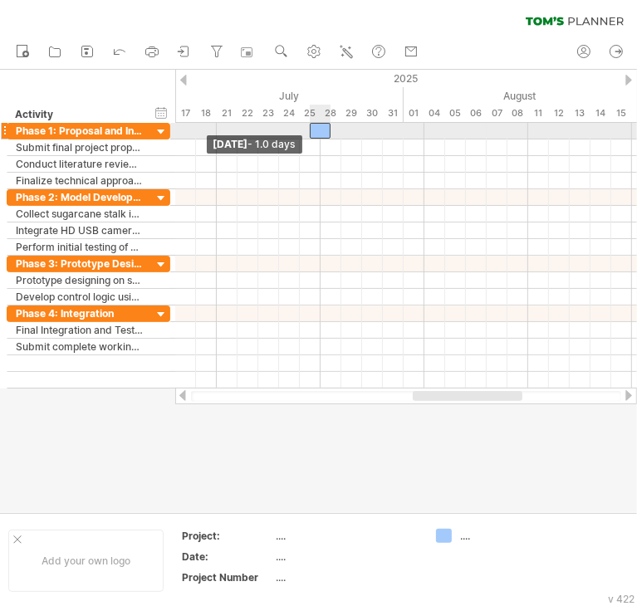
click at [312, 129] on span at bounding box center [309, 131] width 7 height 16
drag, startPoint x: 312, startPoint y: 128, endPoint x: 301, endPoint y: 128, distance: 10.8
click at [301, 128] on span at bounding box center [299, 131] width 7 height 16
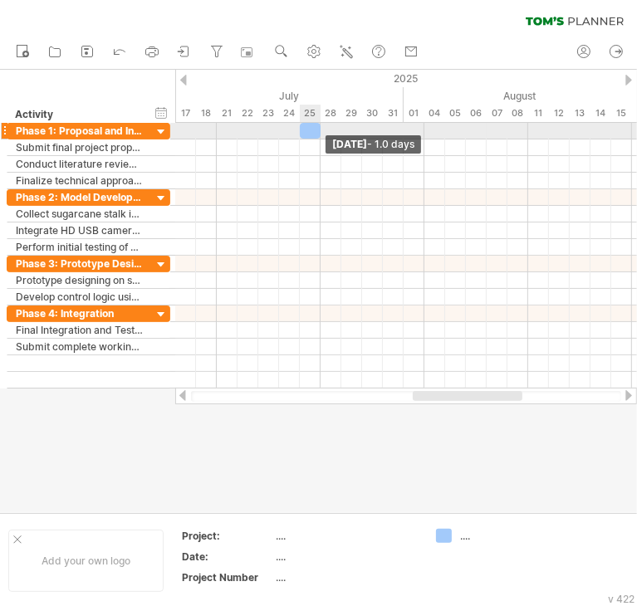
drag, startPoint x: 327, startPoint y: 130, endPoint x: 317, endPoint y: 130, distance: 10.0
click at [317, 130] on span at bounding box center [320, 131] width 7 height 16
click at [310, 130] on div at bounding box center [310, 131] width 21 height 16
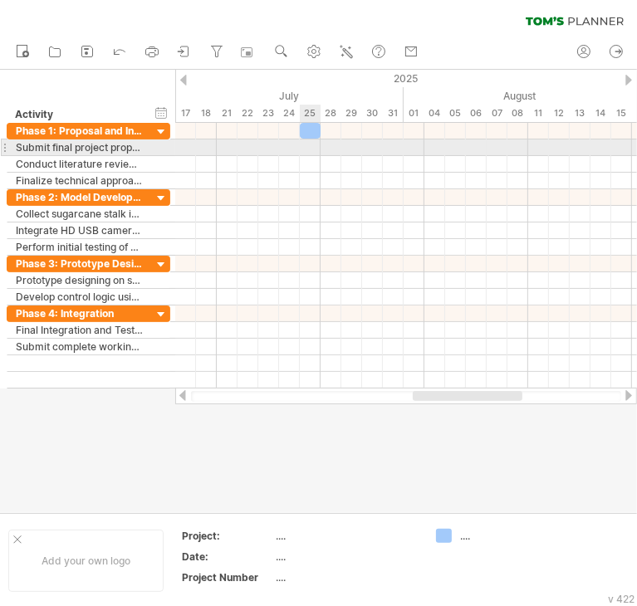
click at [312, 139] on div at bounding box center [405, 147] width 461 height 17
click at [312, 147] on div at bounding box center [405, 147] width 461 height 17
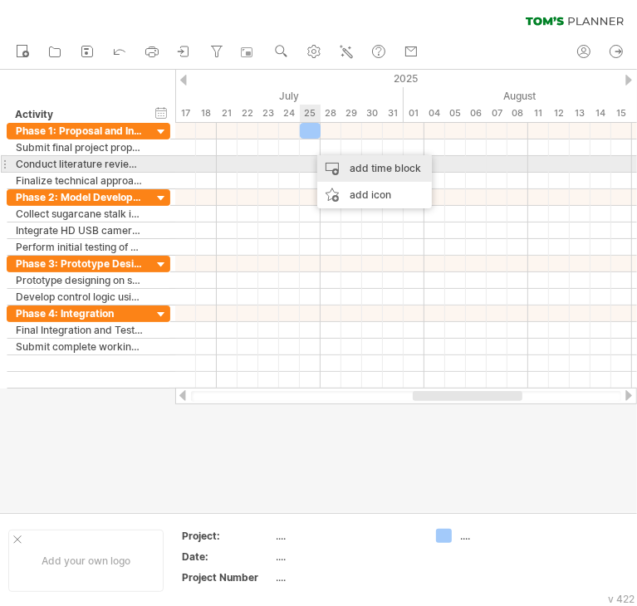
click at [356, 167] on div "add time block" at bounding box center [374, 168] width 115 height 27
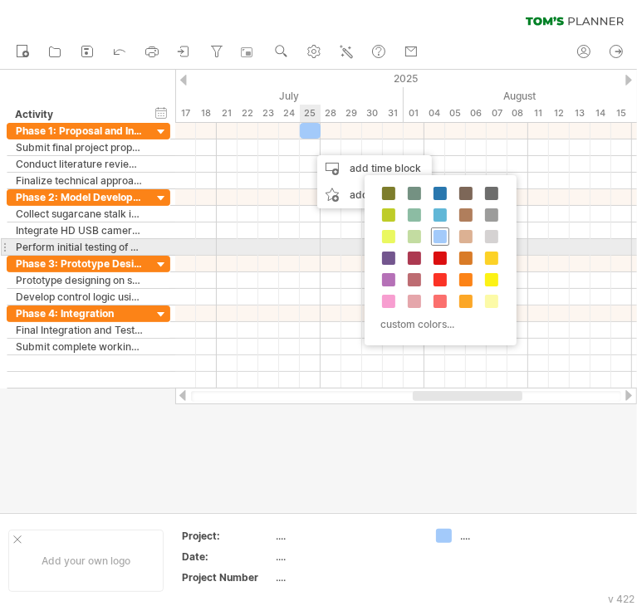
click at [438, 243] on div at bounding box center [440, 236] width 18 height 18
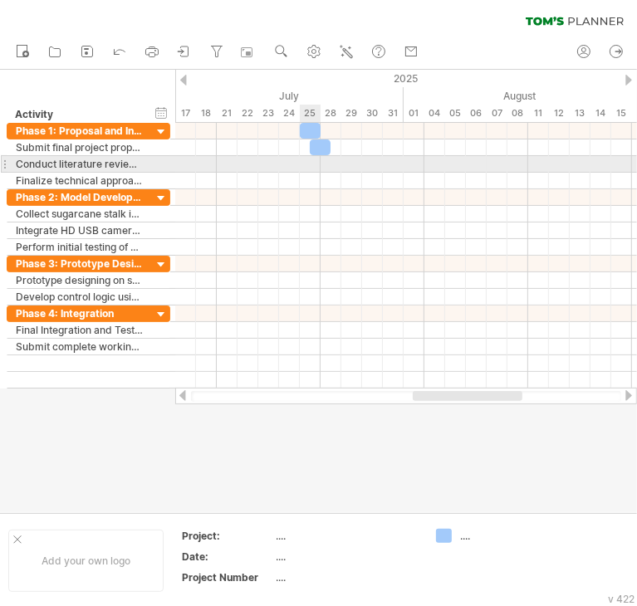
click at [302, 163] on div at bounding box center [405, 164] width 461 height 17
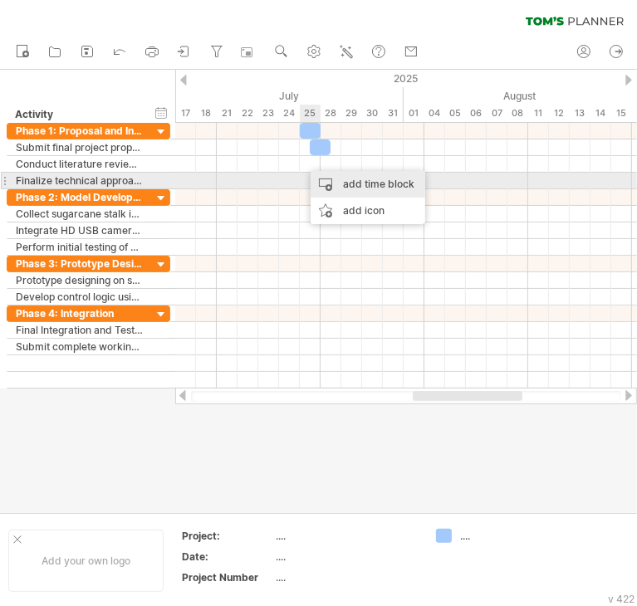
click at [327, 178] on div "add time block" at bounding box center [367, 184] width 115 height 27
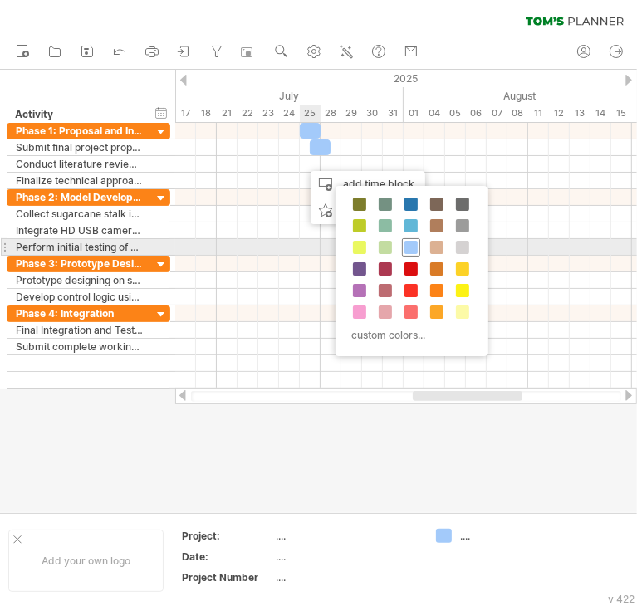
click at [408, 247] on span at bounding box center [410, 247] width 13 height 13
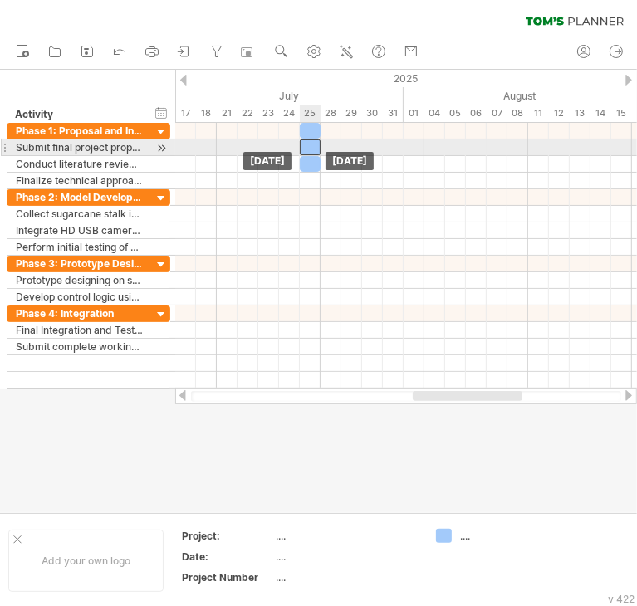
drag, startPoint x: 320, startPoint y: 146, endPoint x: 310, endPoint y: 146, distance: 10.0
click at [310, 146] on div at bounding box center [310, 147] width 21 height 16
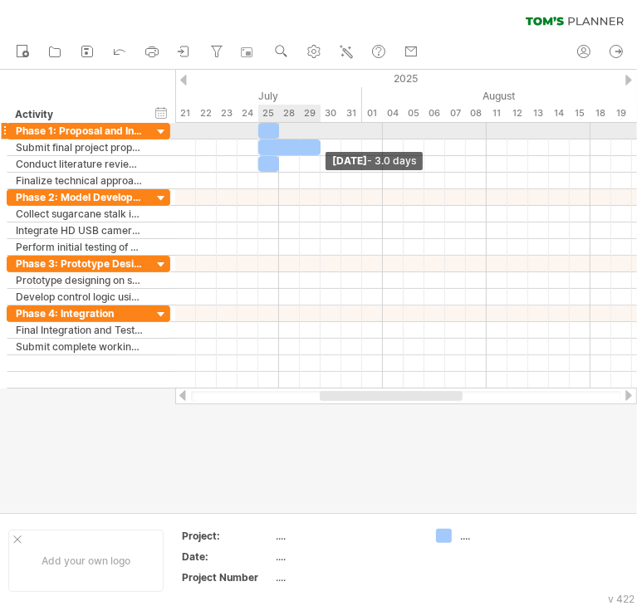
drag, startPoint x: 279, startPoint y: 147, endPoint x: 317, endPoint y: 134, distance: 40.4
click at [317, 134] on div "[DATE] - 3.0 days [DATE]" at bounding box center [405, 256] width 461 height 266
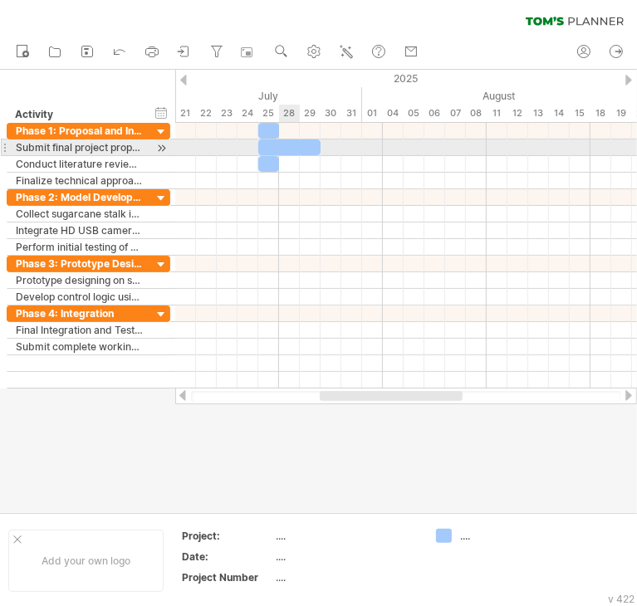
click at [286, 144] on div at bounding box center [289, 147] width 62 height 16
drag, startPoint x: 320, startPoint y: 149, endPoint x: 281, endPoint y: 149, distance: 39.0
click at [281, 149] on span at bounding box center [279, 147] width 7 height 16
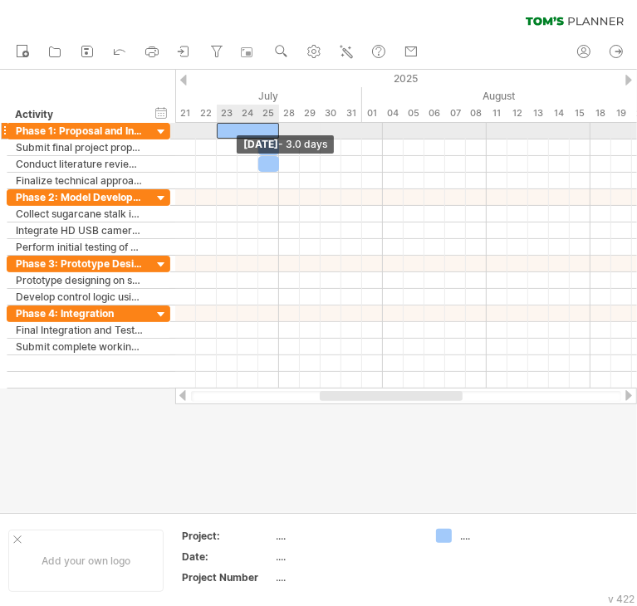
drag, startPoint x: 258, startPoint y: 130, endPoint x: 217, endPoint y: 130, distance: 40.7
click at [217, 130] on span at bounding box center [216, 131] width 7 height 16
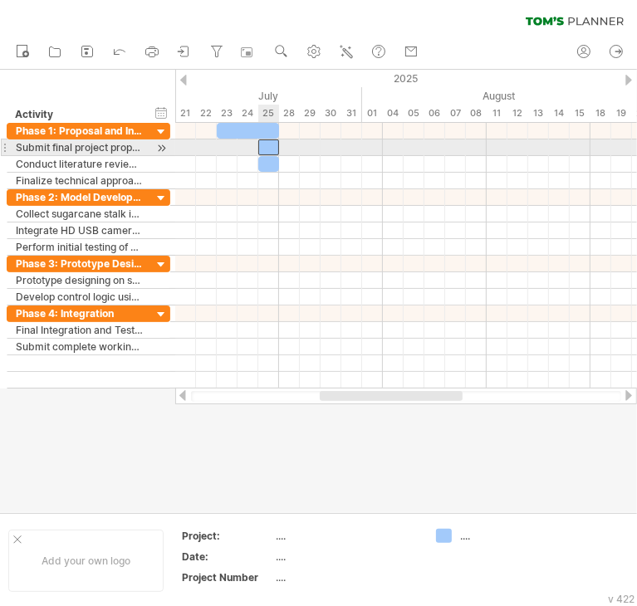
click at [269, 149] on div at bounding box center [268, 147] width 21 height 16
drag, startPoint x: 257, startPoint y: 144, endPoint x: 219, endPoint y: 142, distance: 38.3
click at [219, 142] on span at bounding box center [216, 147] width 7 height 16
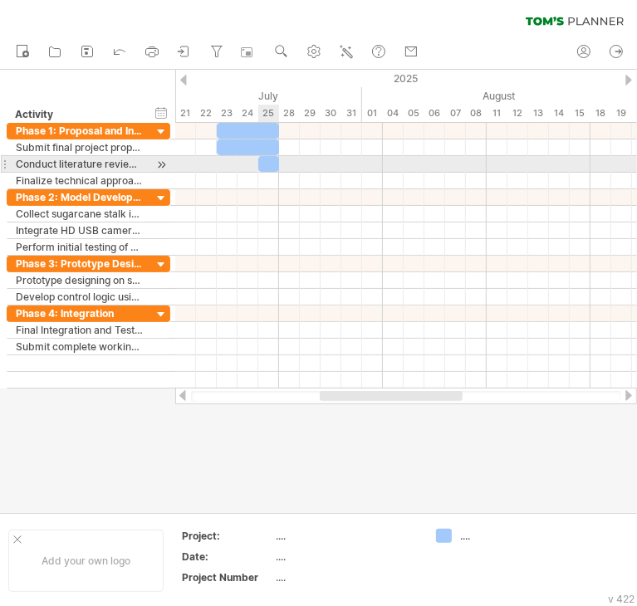
click at [266, 161] on div at bounding box center [268, 164] width 21 height 16
drag, startPoint x: 257, startPoint y: 161, endPoint x: 215, endPoint y: 159, distance: 42.4
click at [215, 159] on span at bounding box center [216, 164] width 7 height 16
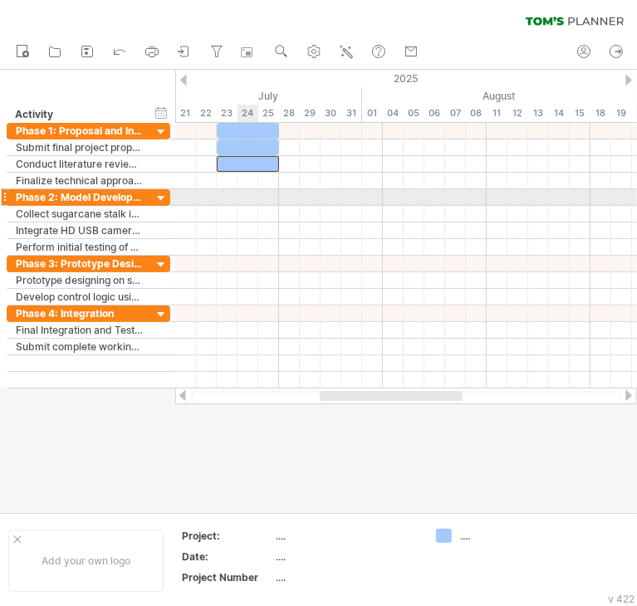
click at [251, 190] on div at bounding box center [405, 197] width 461 height 17
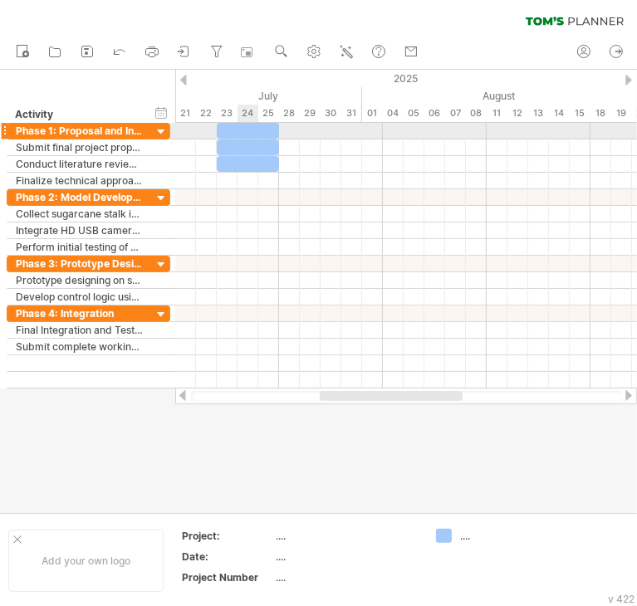
click at [245, 132] on div at bounding box center [248, 131] width 62 height 16
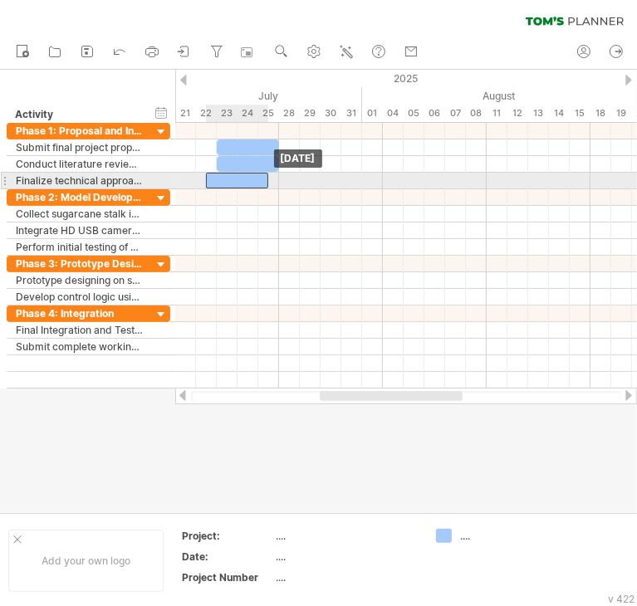
drag, startPoint x: 245, startPoint y: 132, endPoint x: 239, endPoint y: 180, distance: 48.5
drag, startPoint x: 239, startPoint y: 180, endPoint x: 253, endPoint y: 177, distance: 14.5
click at [253, 177] on div at bounding box center [248, 181] width 62 height 16
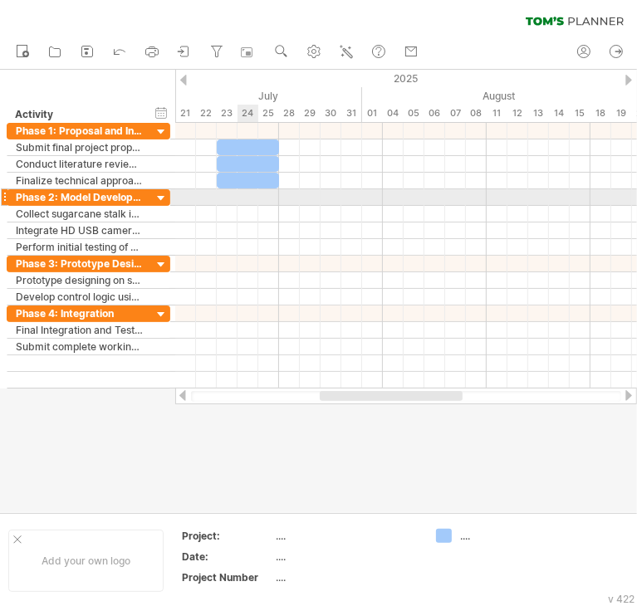
click at [256, 200] on div at bounding box center [405, 197] width 461 height 17
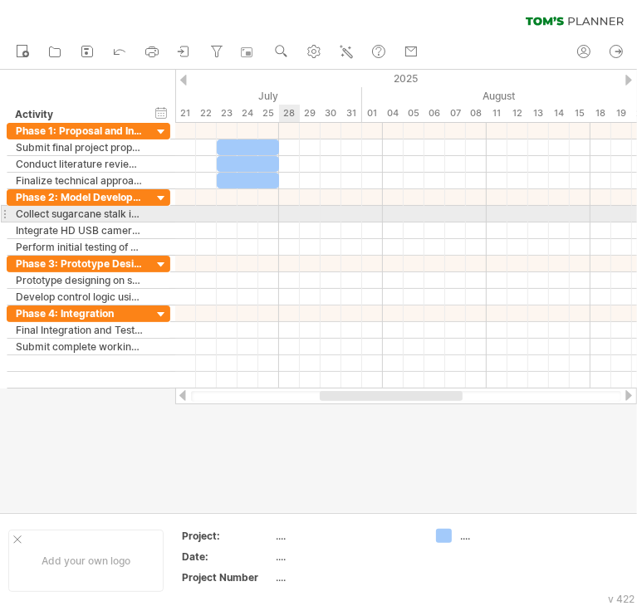
click at [281, 212] on div at bounding box center [405, 214] width 461 height 17
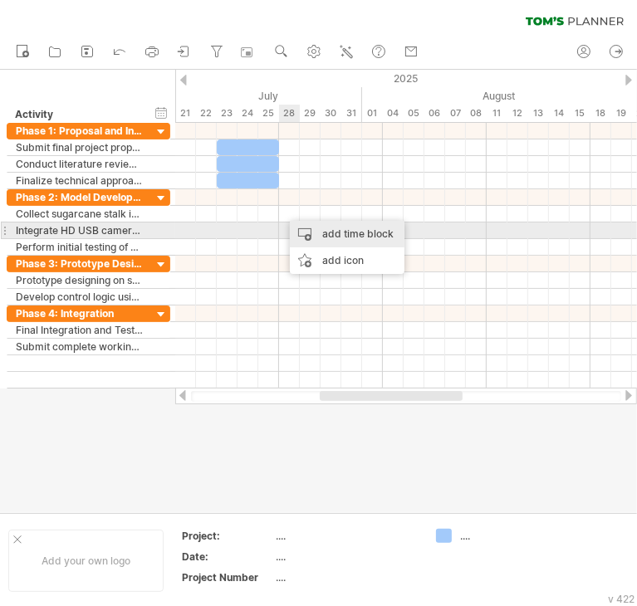
click at [315, 232] on div "add time block" at bounding box center [347, 234] width 115 height 27
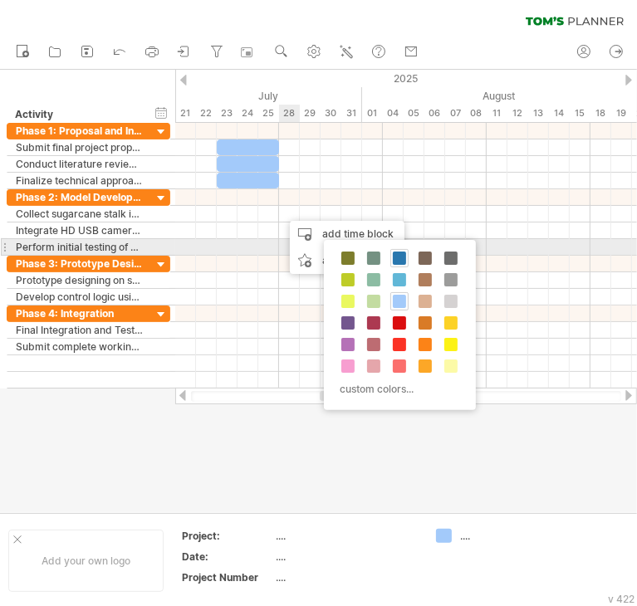
click at [396, 255] on span at bounding box center [399, 257] width 13 height 13
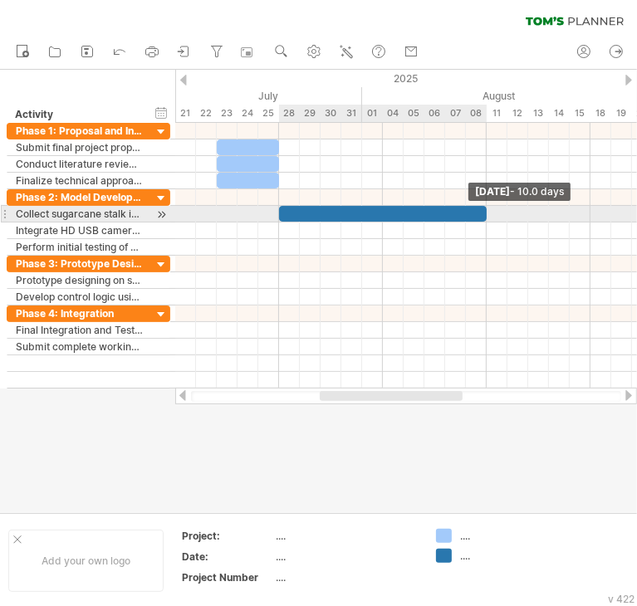
drag, startPoint x: 297, startPoint y: 212, endPoint x: 485, endPoint y: 213, distance: 187.6
click at [485, 213] on span at bounding box center [486, 214] width 7 height 16
click at [401, 214] on div at bounding box center [382, 214] width 207 height 16
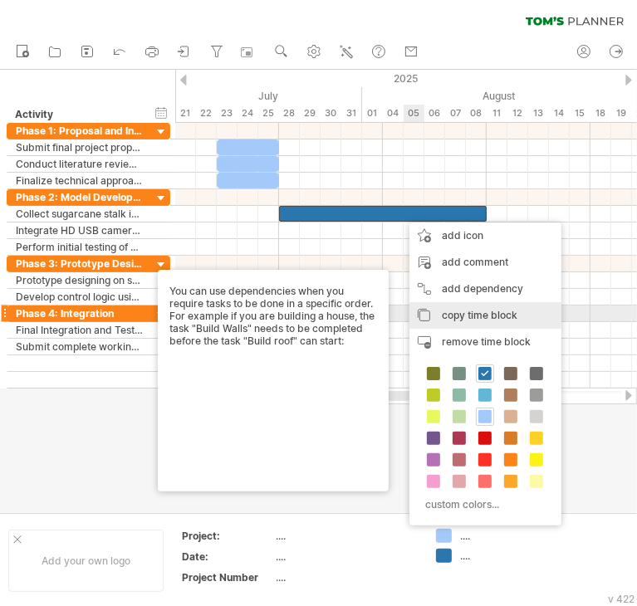
click at [481, 315] on span "copy time block" at bounding box center [480, 315] width 76 height 12
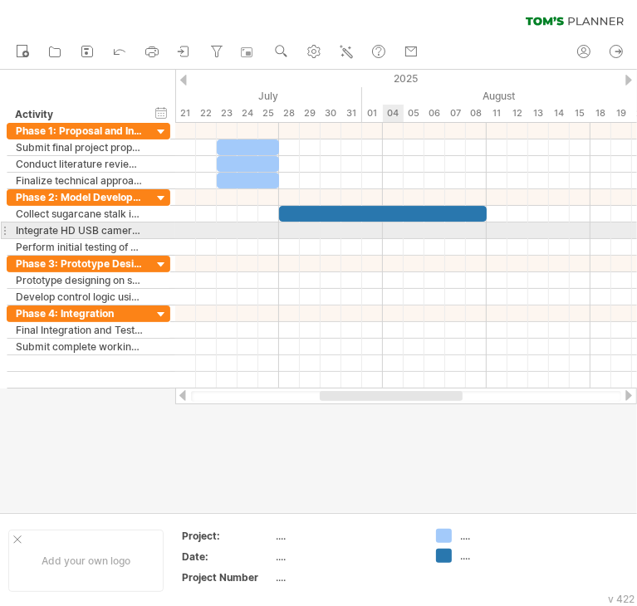
click at [386, 224] on div at bounding box center [405, 230] width 461 height 17
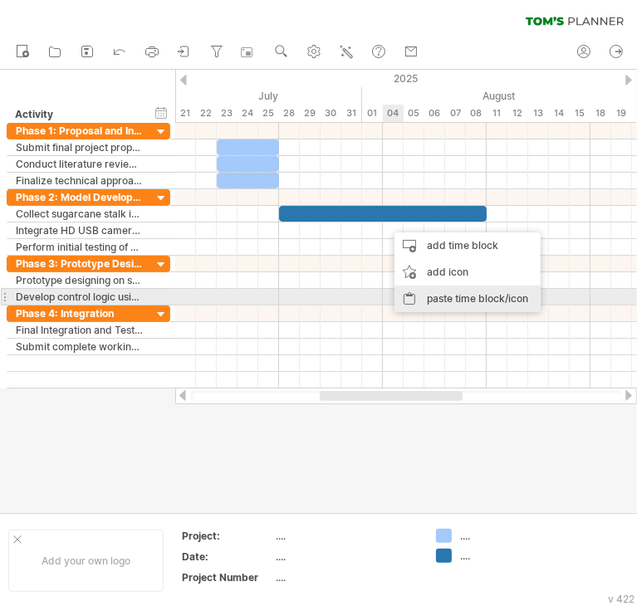
click at [447, 296] on div "paste time block/icon" at bounding box center [467, 299] width 146 height 27
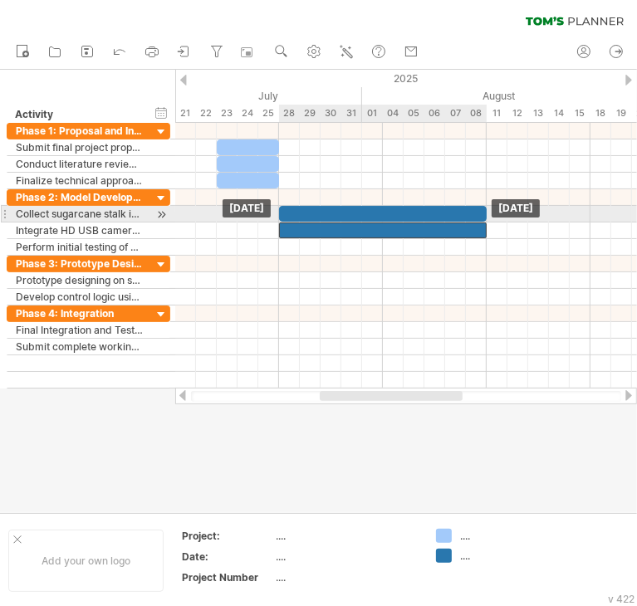
drag, startPoint x: 417, startPoint y: 226, endPoint x: 311, endPoint y: 221, distance: 105.5
click at [311, 222] on div at bounding box center [382, 230] width 207 height 16
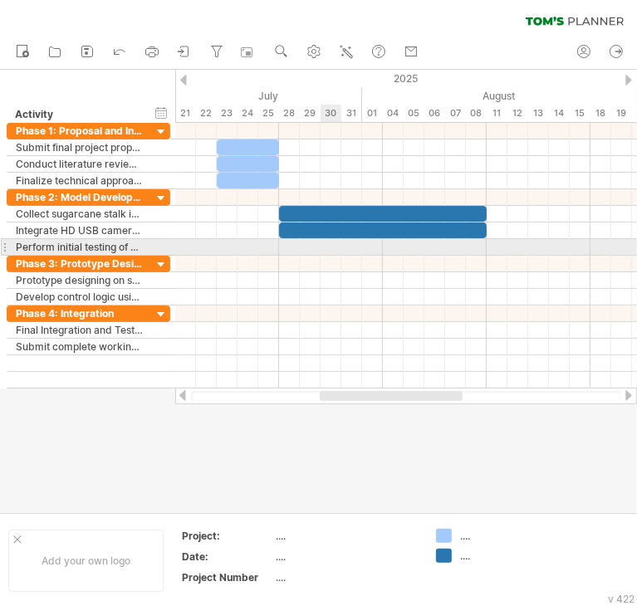
click at [339, 240] on div at bounding box center [405, 247] width 461 height 17
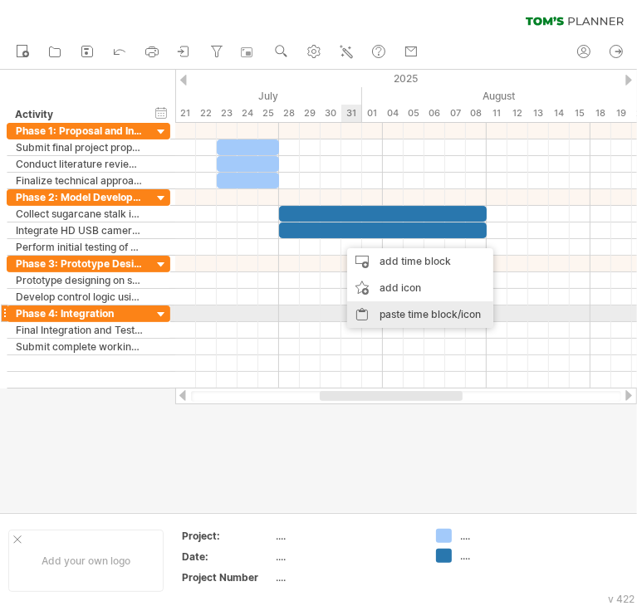
click at [412, 316] on div "paste time block/icon" at bounding box center [420, 314] width 146 height 27
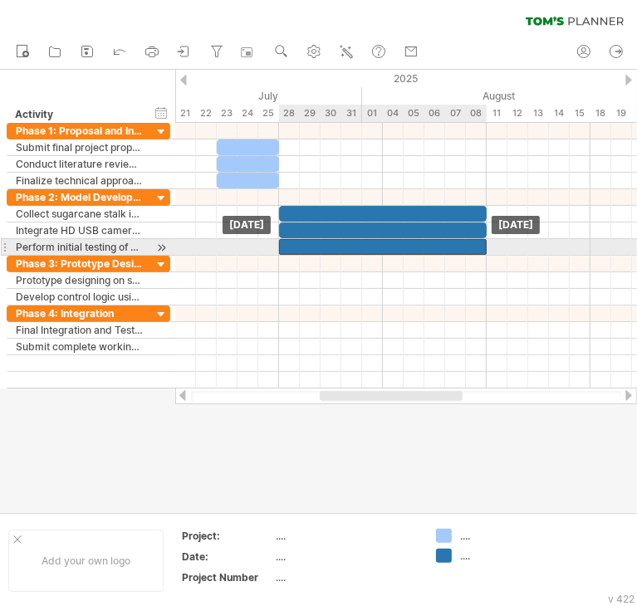
drag, startPoint x: 441, startPoint y: 243, endPoint x: 378, endPoint y: 242, distance: 62.3
click at [378, 242] on div at bounding box center [382, 247] width 207 height 16
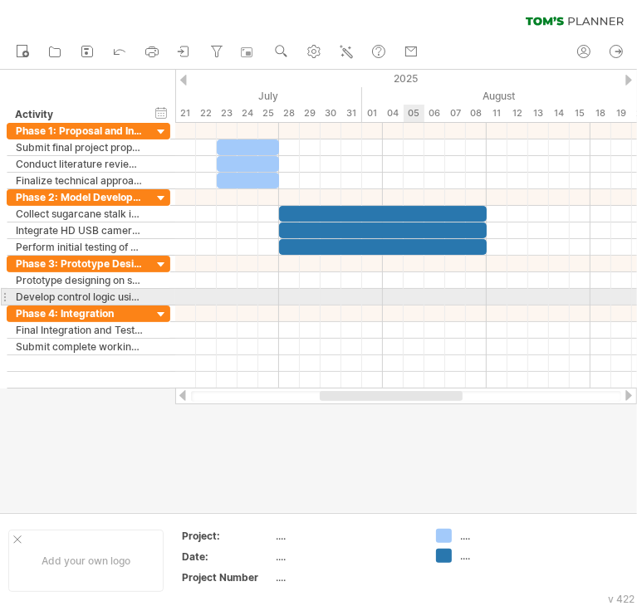
click at [419, 290] on div at bounding box center [405, 297] width 461 height 17
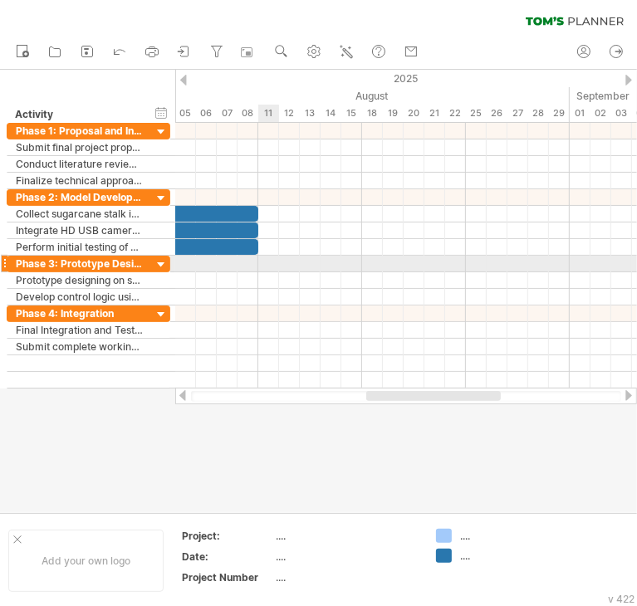
click at [271, 261] on div at bounding box center [405, 264] width 461 height 17
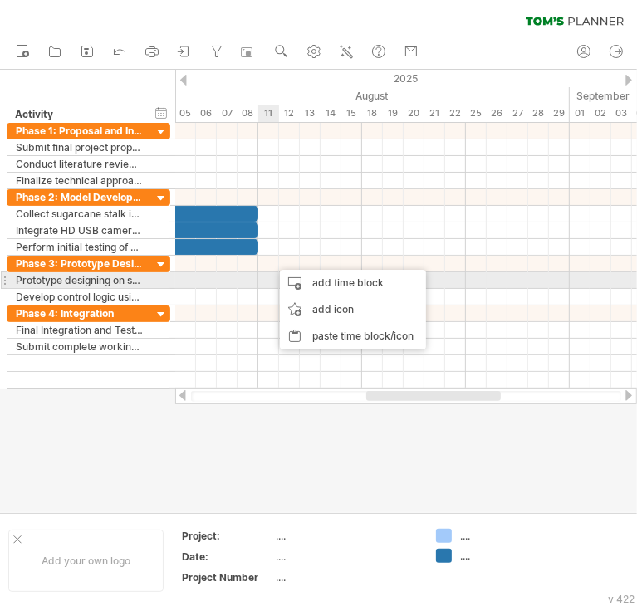
click at [269, 276] on div at bounding box center [405, 280] width 461 height 17
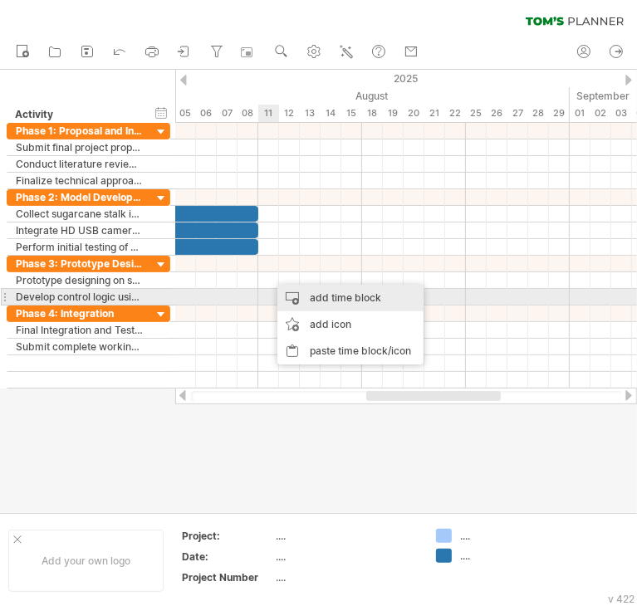
click at [315, 302] on div "add time block" at bounding box center [350, 298] width 146 height 27
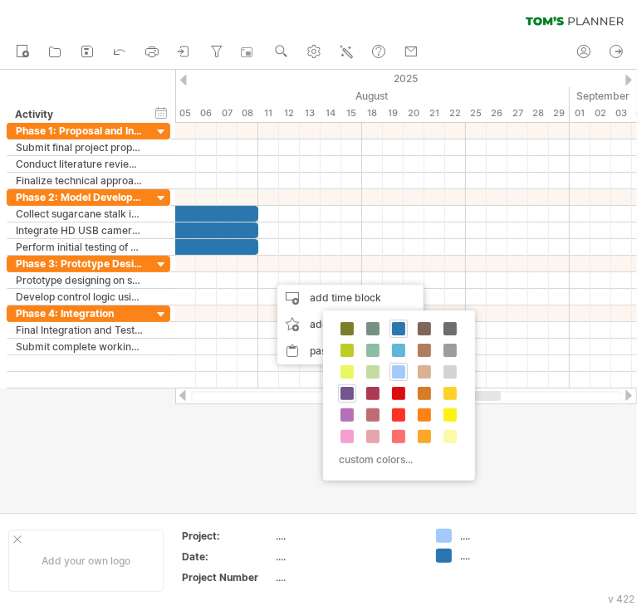
click at [345, 389] on span at bounding box center [346, 393] width 13 height 13
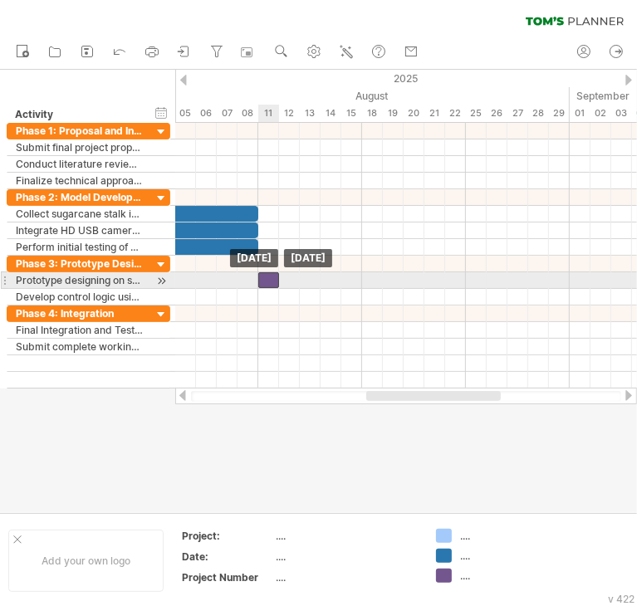
drag, startPoint x: 279, startPoint y: 276, endPoint x: 270, endPoint y: 276, distance: 9.1
click at [270, 276] on div at bounding box center [268, 280] width 21 height 16
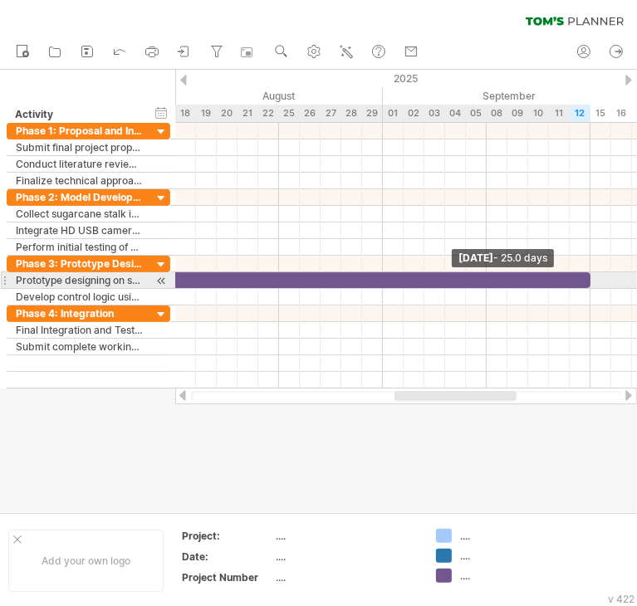
drag, startPoint x: 277, startPoint y: 276, endPoint x: 588, endPoint y: 273, distance: 310.4
click at [588, 273] on span at bounding box center [590, 280] width 7 height 16
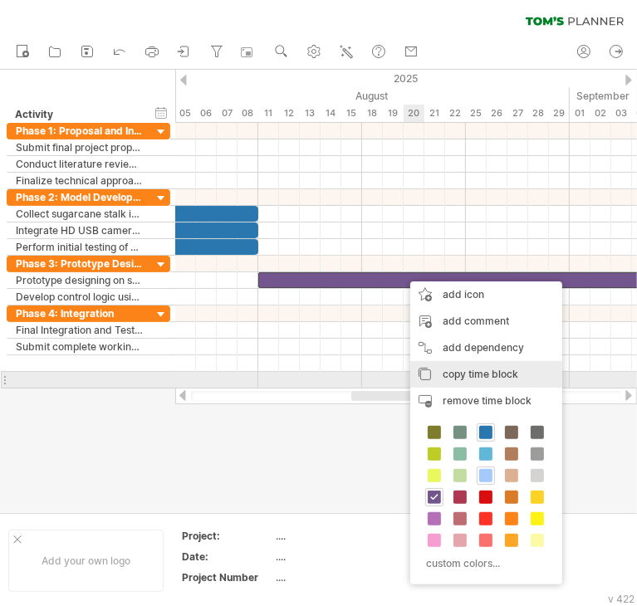
click at [466, 375] on span "copy time block" at bounding box center [480, 374] width 76 height 12
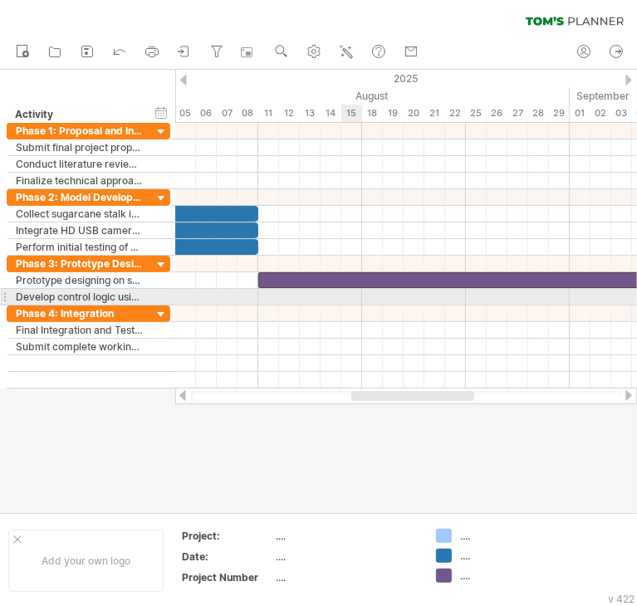
click at [353, 296] on div at bounding box center [405, 297] width 461 height 17
click at [335, 295] on div at bounding box center [405, 297] width 461 height 17
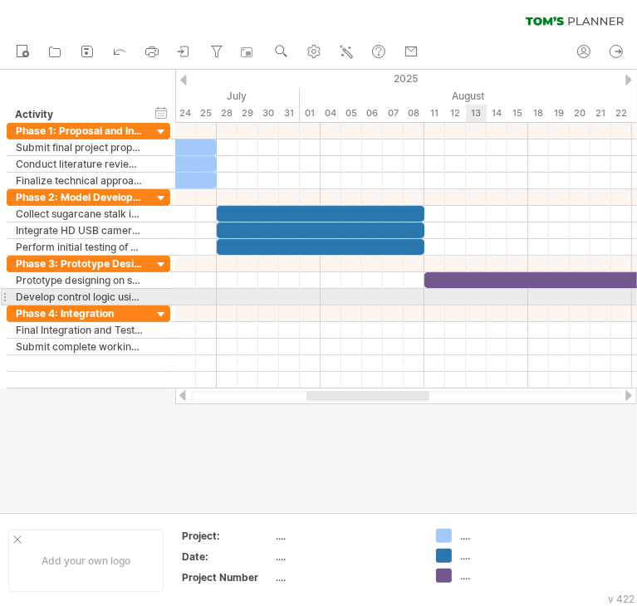
click at [469, 297] on div at bounding box center [405, 297] width 461 height 17
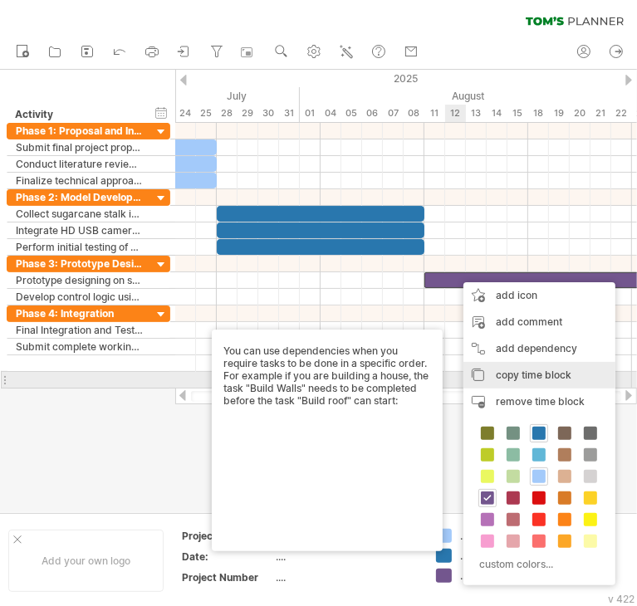
click at [532, 376] on span "copy time block" at bounding box center [534, 375] width 76 height 12
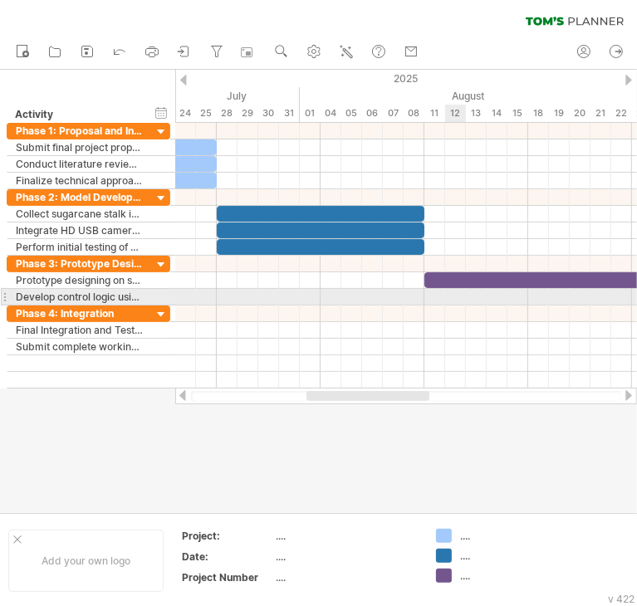
click at [459, 295] on div at bounding box center [405, 297] width 461 height 17
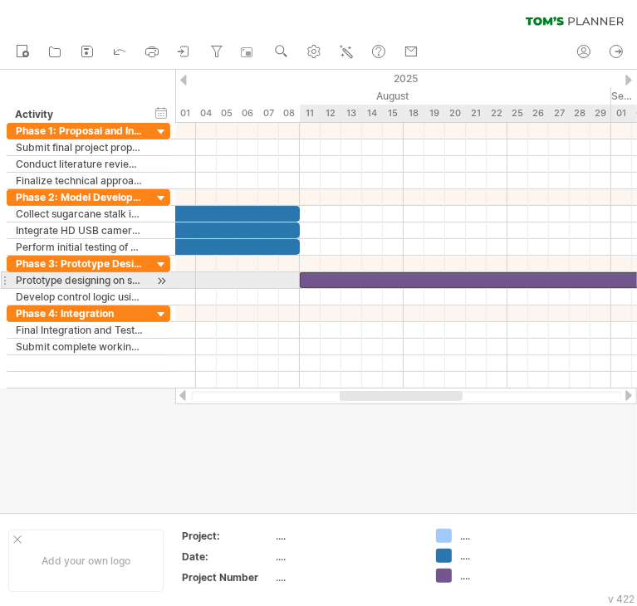
click at [429, 276] on div at bounding box center [559, 280] width 519 height 16
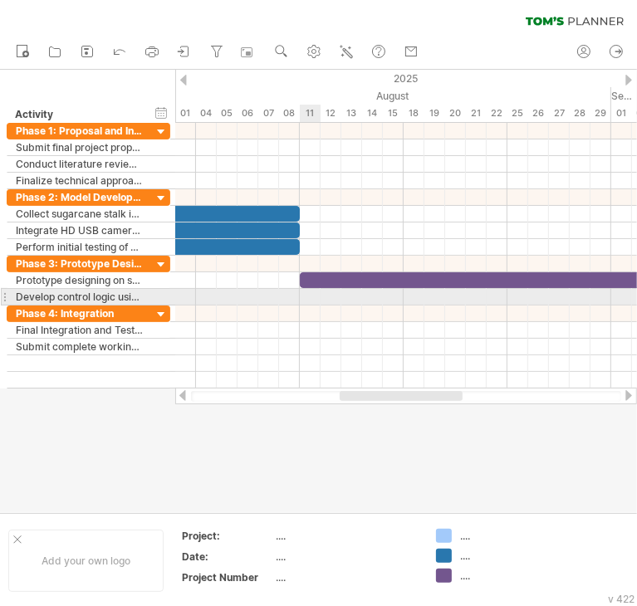
click at [312, 291] on div at bounding box center [405, 297] width 461 height 17
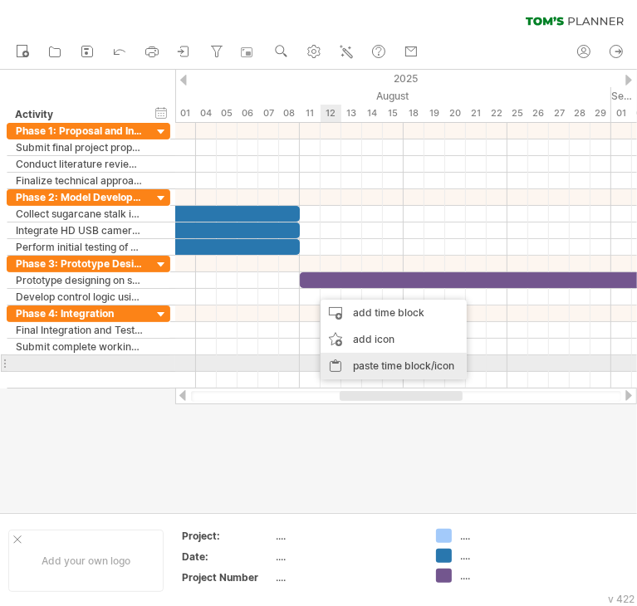
click at [371, 357] on div "paste time block/icon" at bounding box center [393, 366] width 146 height 27
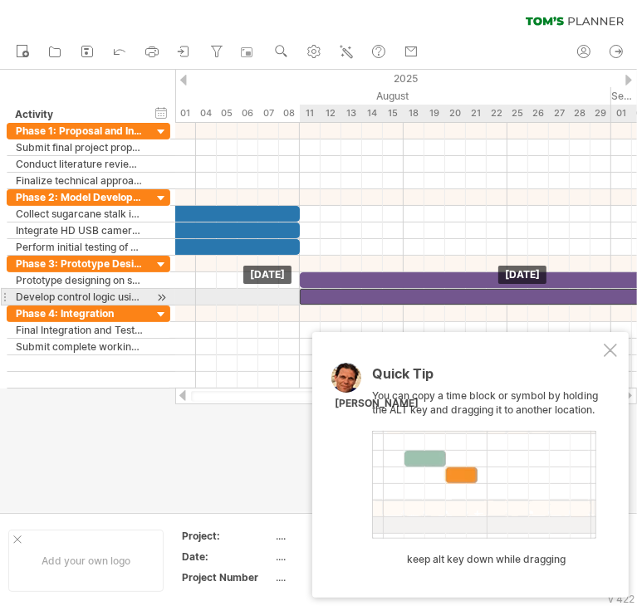
click at [368, 291] on div at bounding box center [559, 297] width 519 height 16
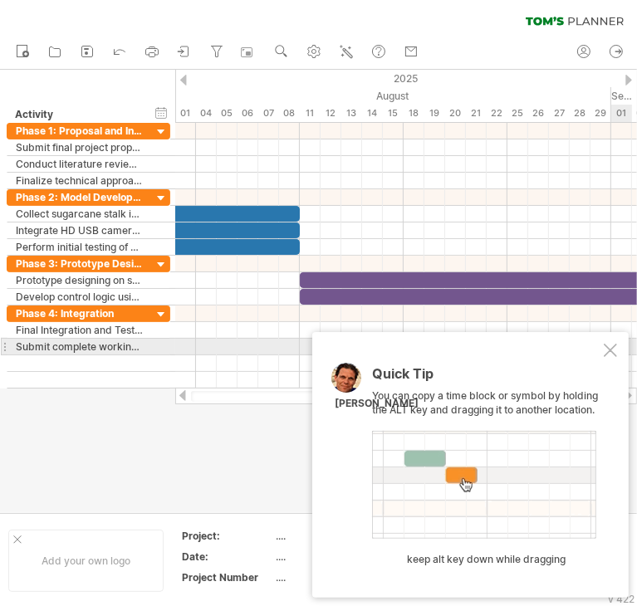
click at [604, 353] on div at bounding box center [609, 350] width 13 height 13
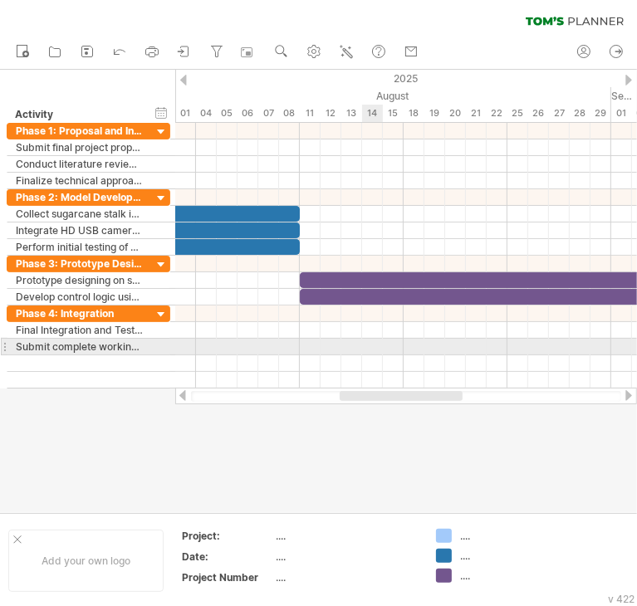
click at [374, 349] on div at bounding box center [405, 347] width 461 height 17
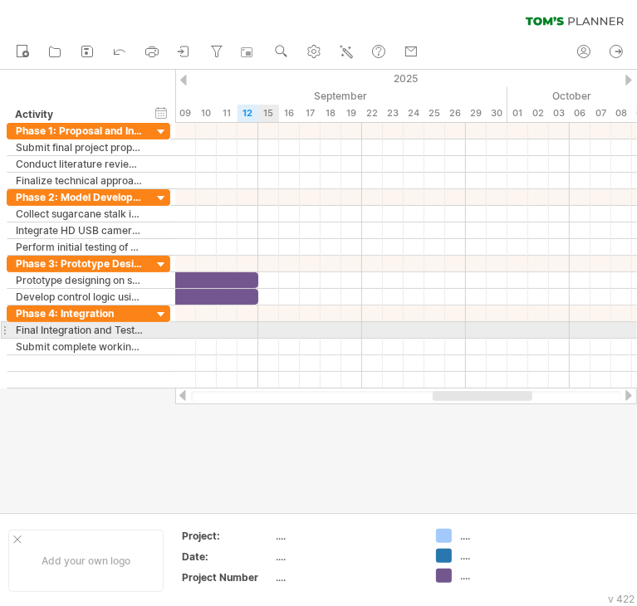
click at [266, 325] on div at bounding box center [405, 330] width 461 height 17
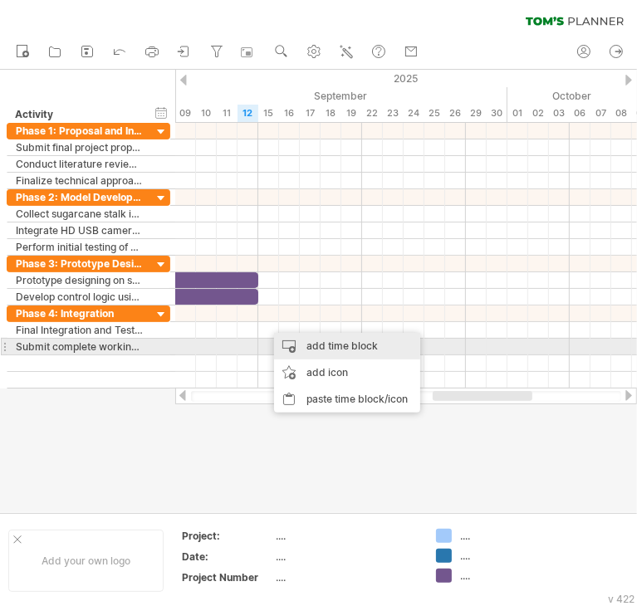
click at [305, 349] on div "add time block" at bounding box center [347, 346] width 146 height 27
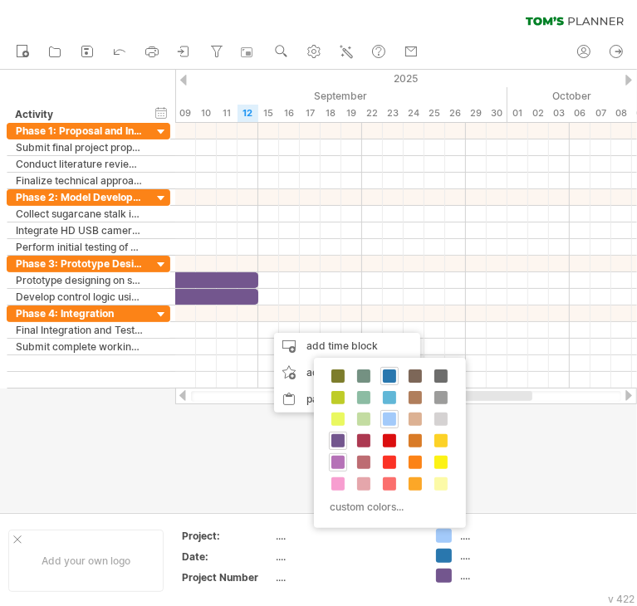
click at [334, 466] on span at bounding box center [337, 462] width 13 height 13
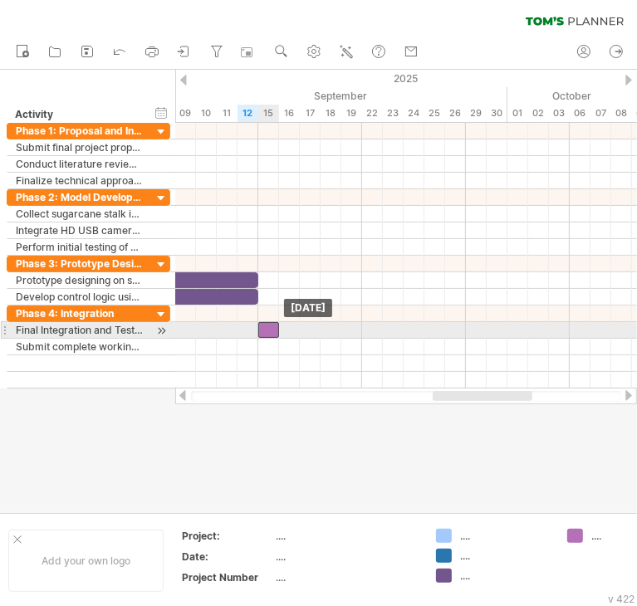
drag, startPoint x: 276, startPoint y: 330, endPoint x: 262, endPoint y: 329, distance: 13.4
click at [262, 329] on div at bounding box center [268, 330] width 21 height 16
click at [277, 326] on span at bounding box center [279, 330] width 7 height 16
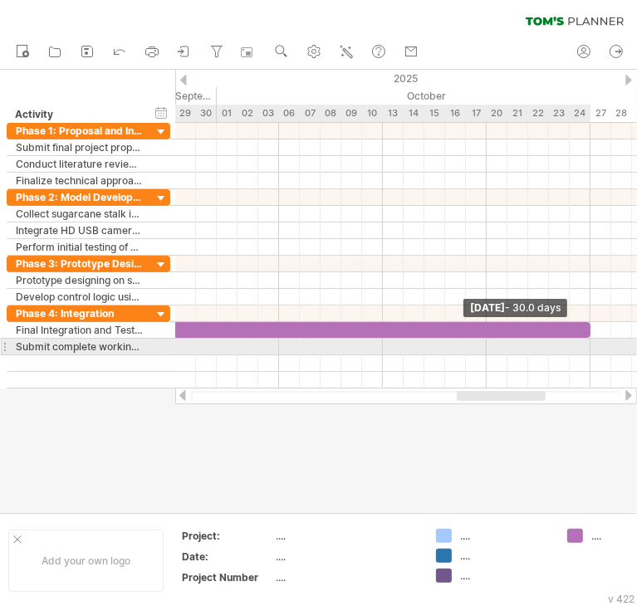
drag, startPoint x: 277, startPoint y: 326, endPoint x: 586, endPoint y: 347, distance: 309.5
click at [586, 347] on div "[DATE] - 30.0 days [DATE]" at bounding box center [405, 256] width 461 height 266
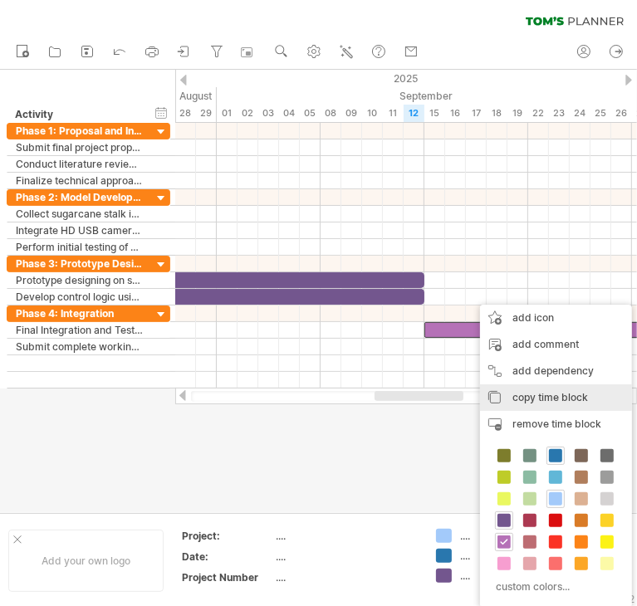
click at [552, 403] on div "copy time block copy time blocks/icons" at bounding box center [556, 397] width 152 height 27
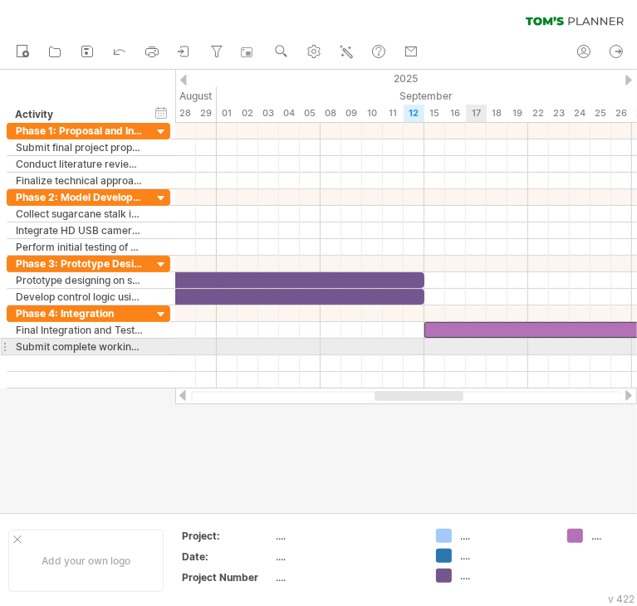
click at [475, 343] on div at bounding box center [405, 347] width 461 height 17
click at [422, 347] on div at bounding box center [405, 347] width 461 height 17
click at [432, 347] on div at bounding box center [405, 347] width 461 height 17
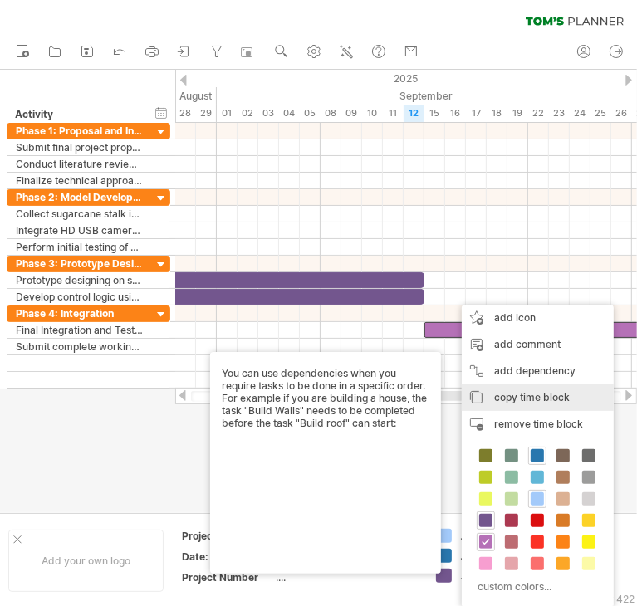
click at [508, 393] on span "copy time block" at bounding box center [532, 397] width 76 height 12
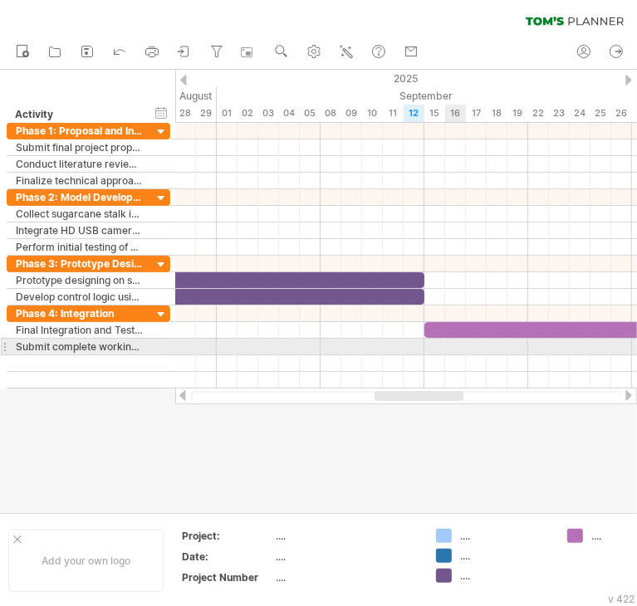
click at [454, 346] on div at bounding box center [405, 347] width 461 height 17
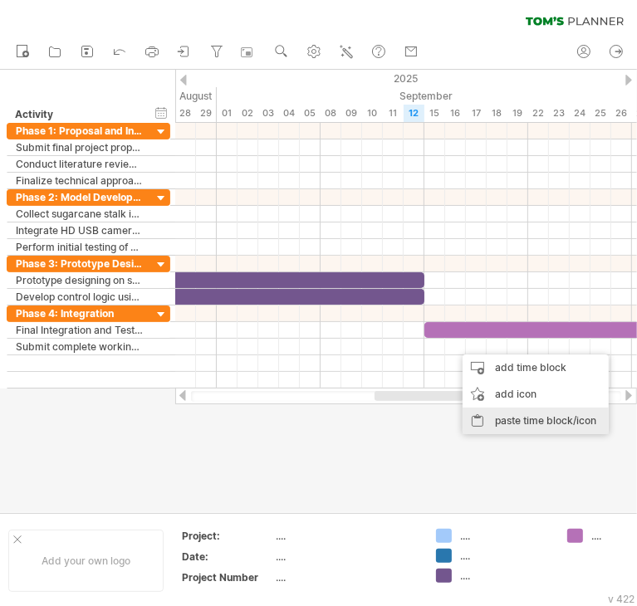
click at [511, 417] on div "paste time block/icon" at bounding box center [535, 421] width 146 height 27
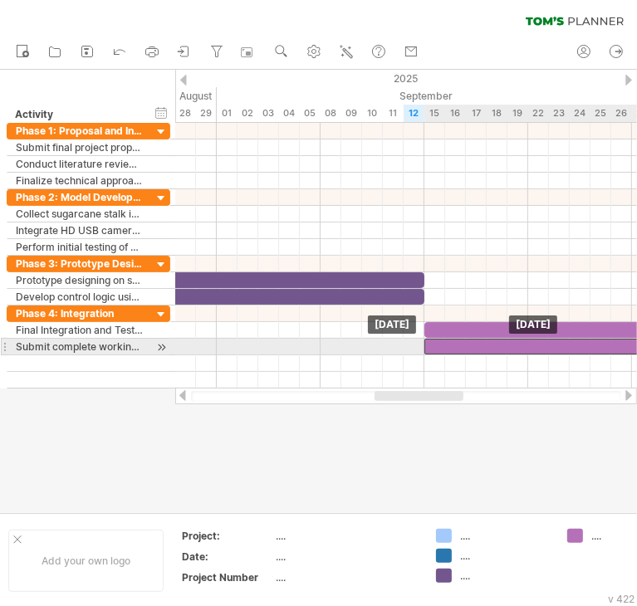
drag, startPoint x: 484, startPoint y: 341, endPoint x: 455, endPoint y: 341, distance: 29.0
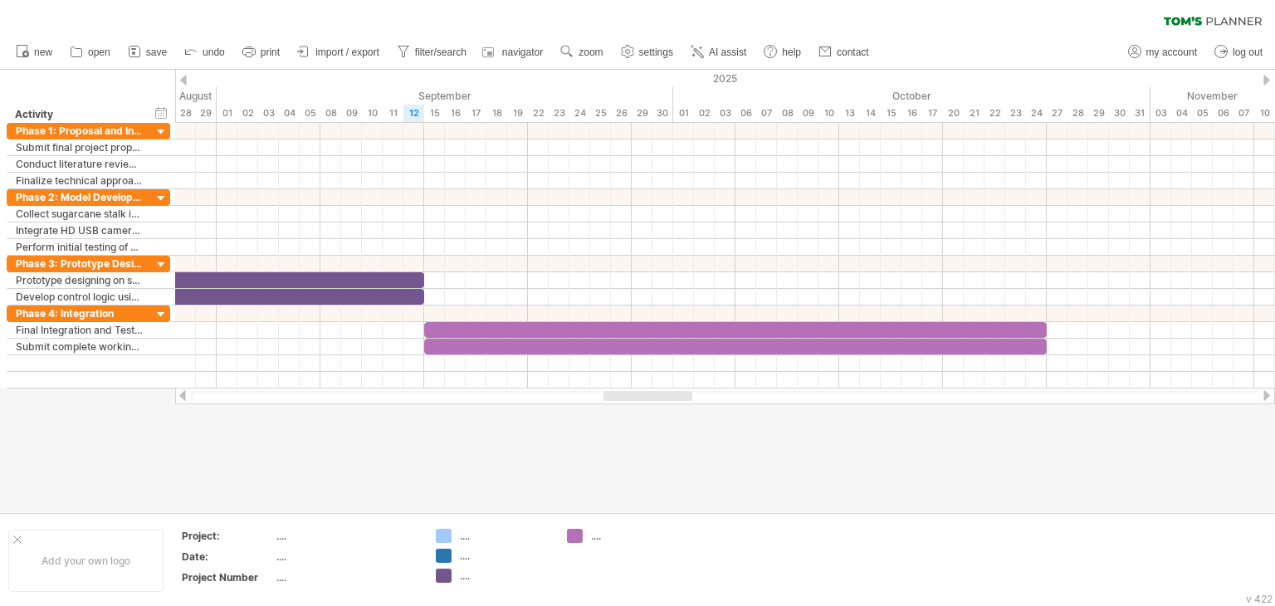
click at [173, 82] on div "hide start/end/duration show start/end/duration ******** Activity" at bounding box center [87, 96] width 175 height 53
click at [139, 90] on div "hide start/end/duration show start/end/duration ******** Activity" at bounding box center [87, 96] width 175 height 53
click at [123, 114] on div "Activity" at bounding box center [79, 114] width 128 height 17
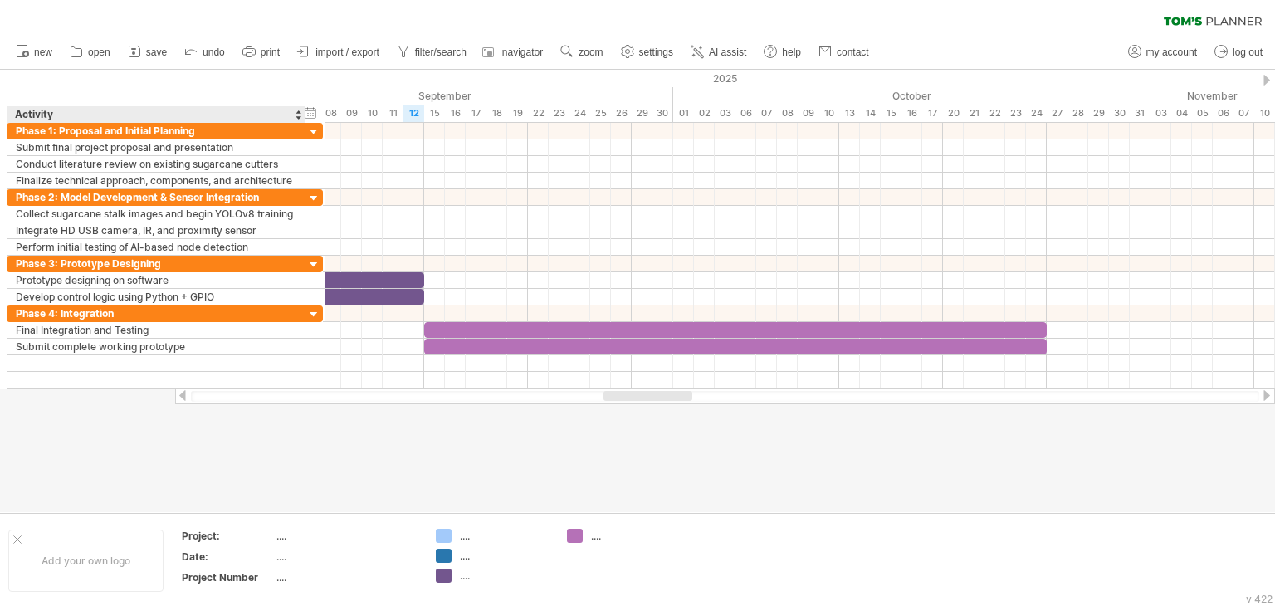
drag, startPoint x: 149, startPoint y: 116, endPoint x: 302, endPoint y: 104, distance: 153.2
click at [302, 104] on div "hide start/end/duration show start/end/duration ******** Activity" at bounding box center [162, 96] width 325 height 53
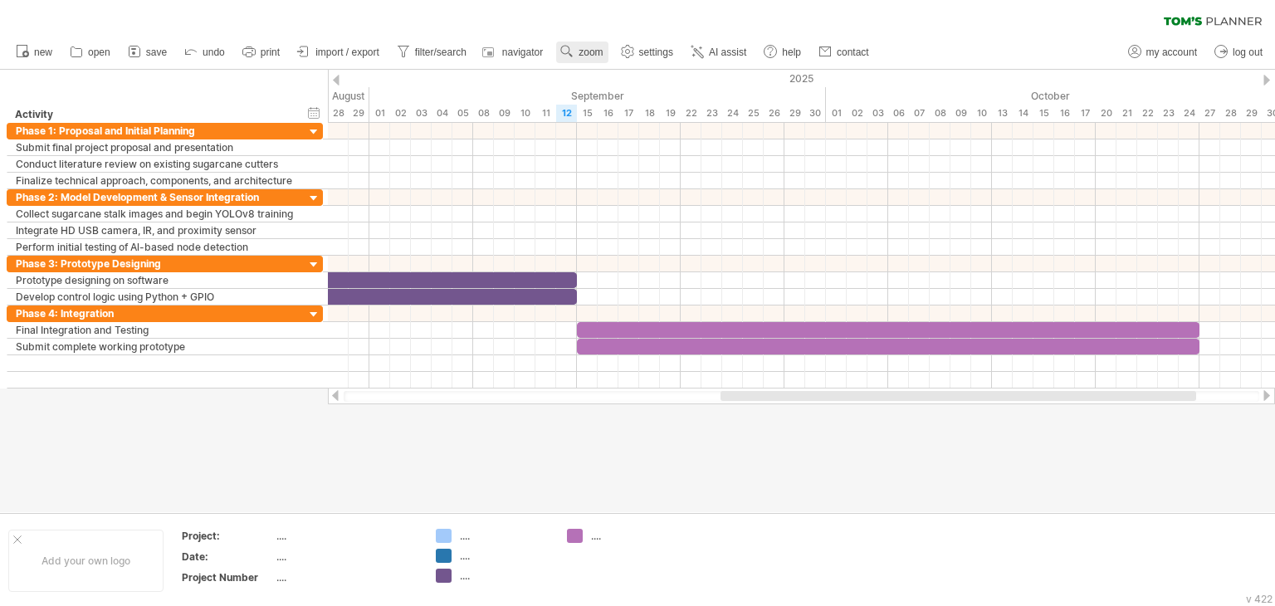
click at [577, 53] on link "zoom" at bounding box center [581, 52] width 51 height 22
click at [631, 95] on div "Week" at bounding box center [631, 101] width 92 height 27
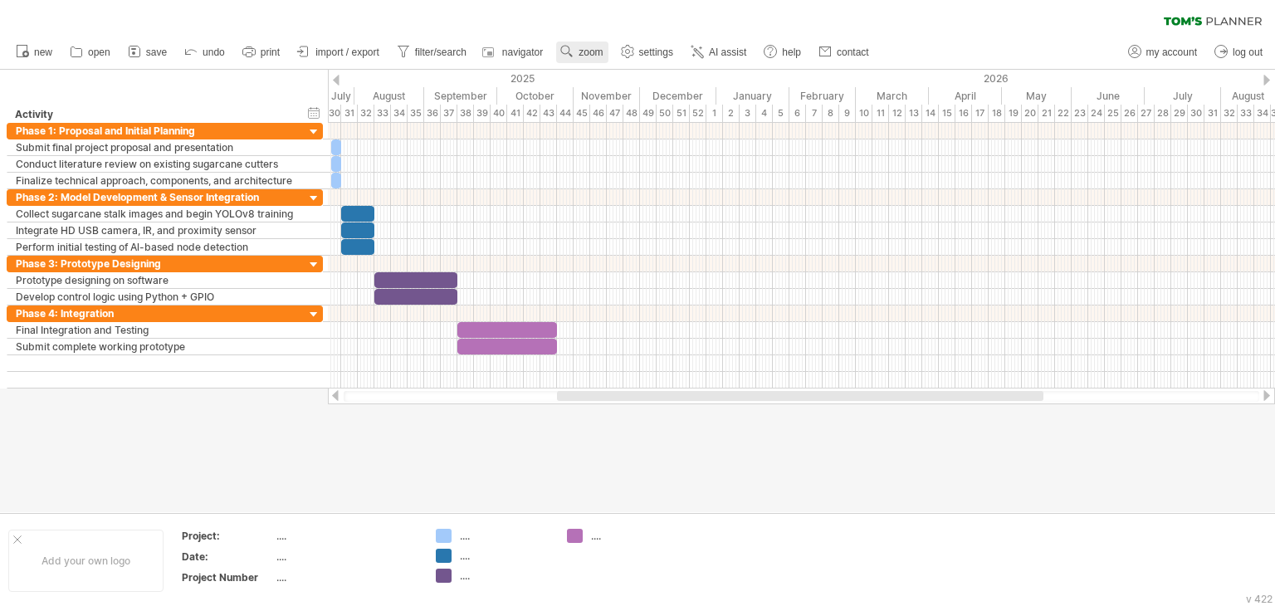
click at [591, 51] on span "zoom" at bounding box center [591, 52] width 24 height 12
click at [647, 124] on div "Day" at bounding box center [645, 125] width 92 height 27
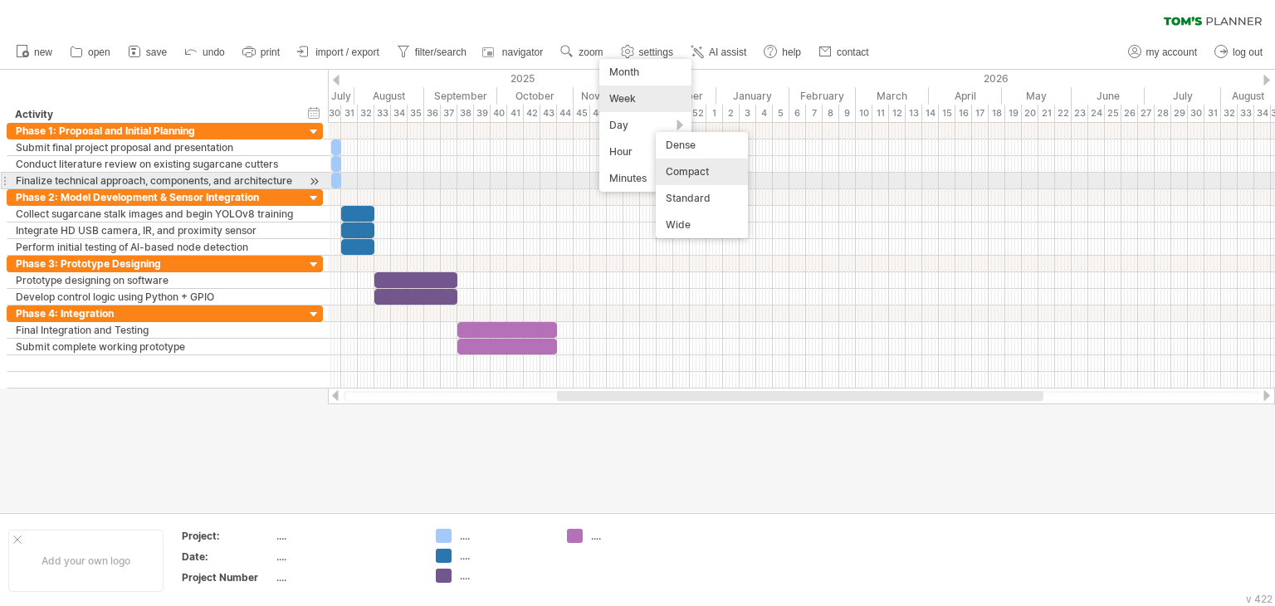
click at [684, 175] on div "Compact" at bounding box center [702, 172] width 92 height 27
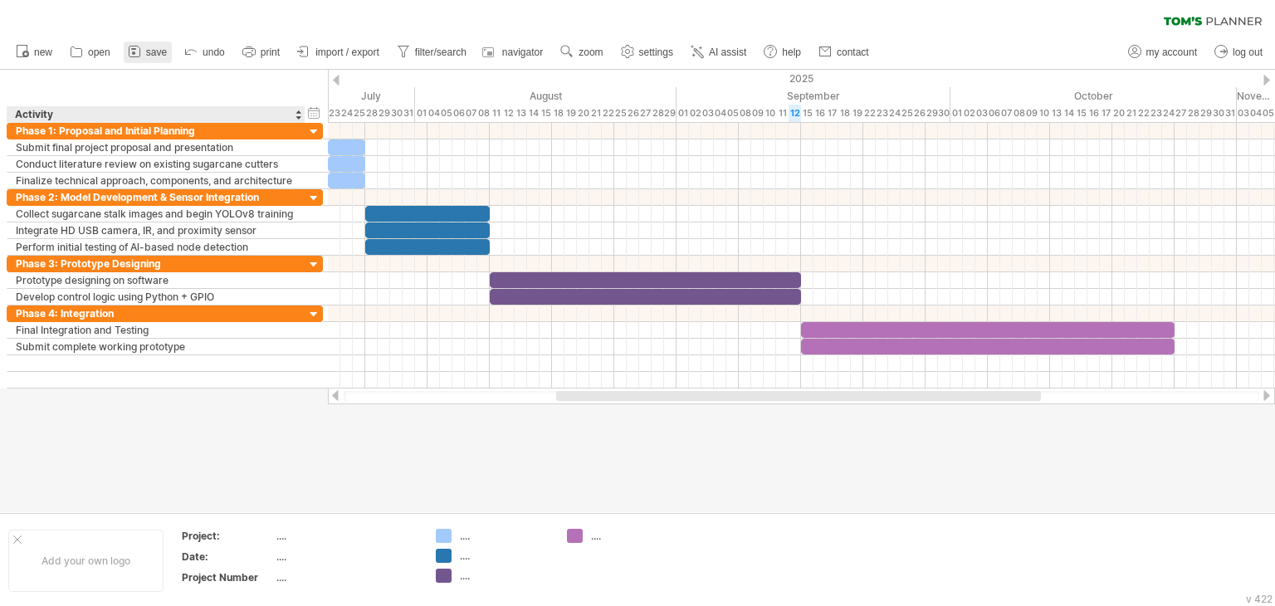
click at [158, 61] on link "save" at bounding box center [148, 52] width 48 height 22
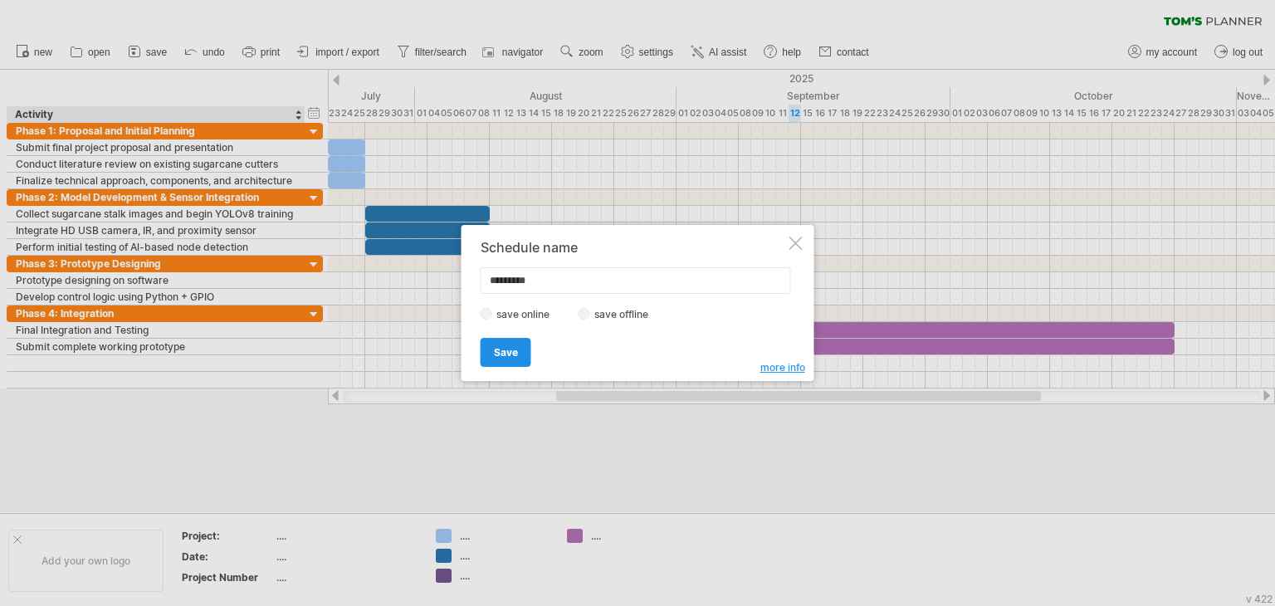
type input "*********"
click at [527, 349] on link "Save" at bounding box center [506, 352] width 51 height 29
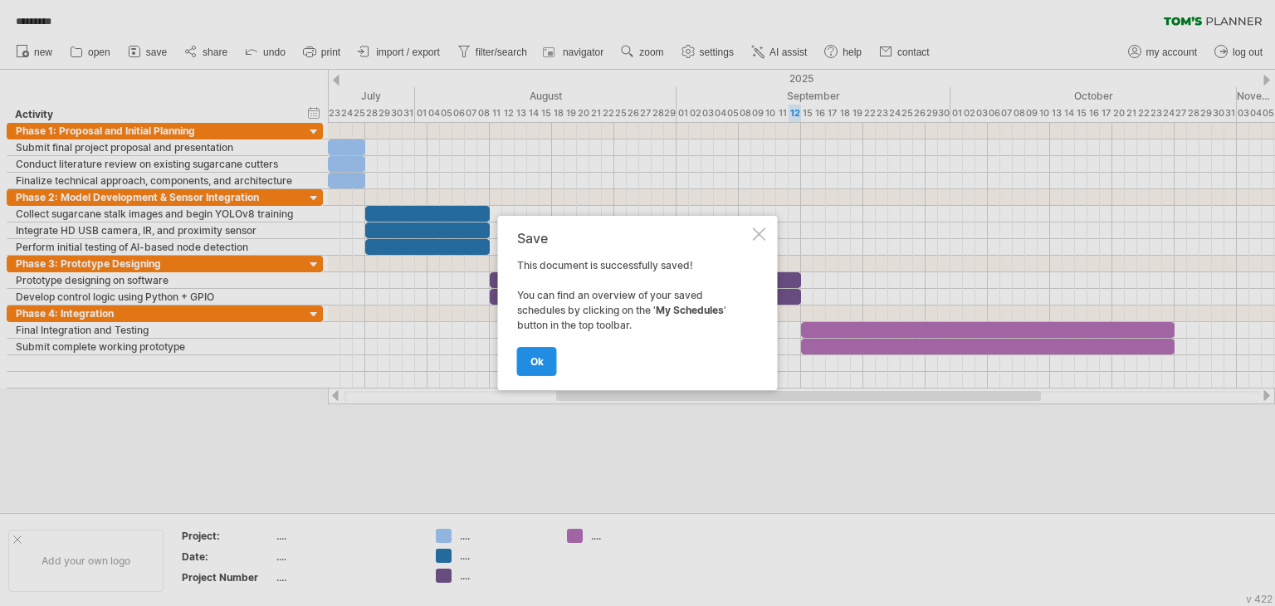
click at [535, 364] on span "ok" at bounding box center [536, 361] width 13 height 12
